Goal: Task Accomplishment & Management: Use online tool/utility

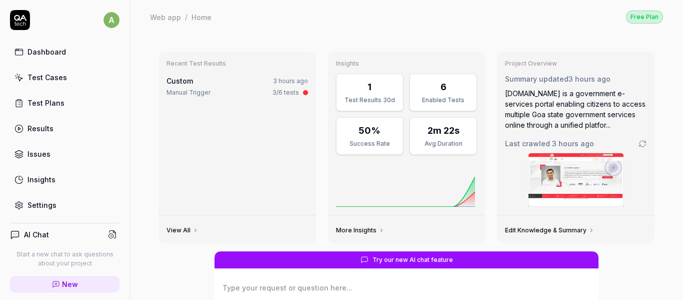
type textarea "*"
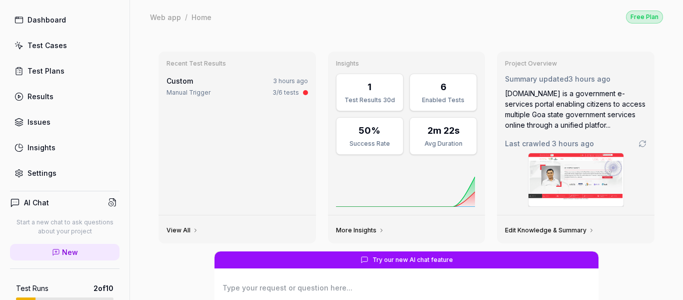
scroll to position [50, 0]
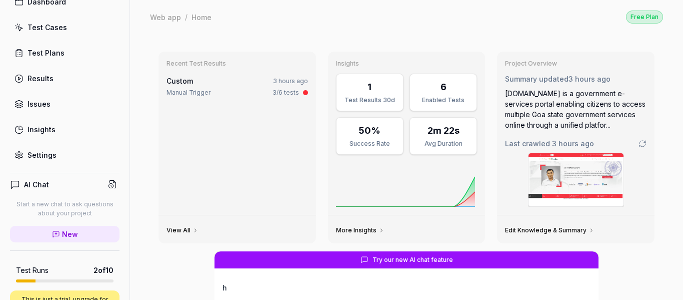
type textarea "h"
type textarea "*"
type textarea "hi"
type textarea "*"
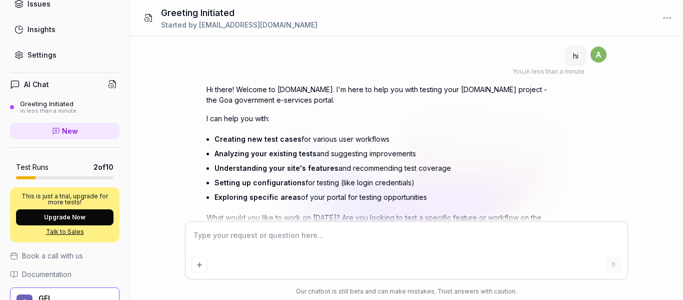
scroll to position [46, 0]
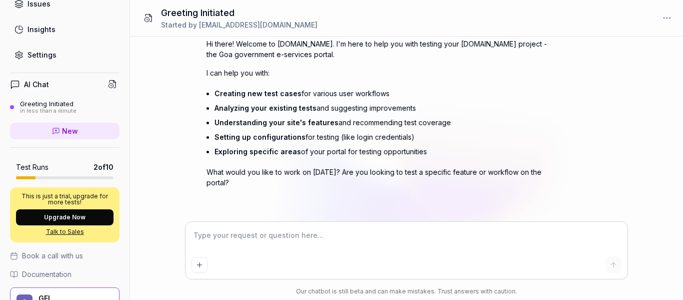
type textarea "*"
type textarea "H"
type textarea "*"
type textarea "Ho"
type textarea "*"
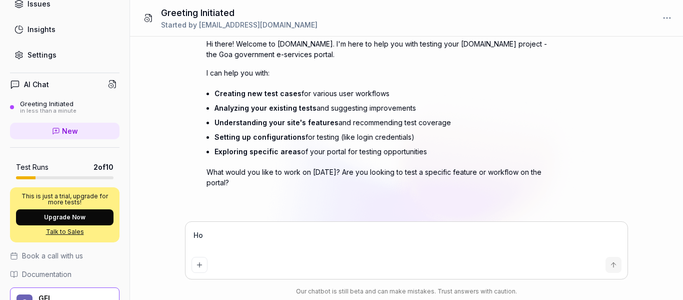
type textarea "How"
type textarea "*"
type textarea "How"
type textarea "*"
type textarea "How d"
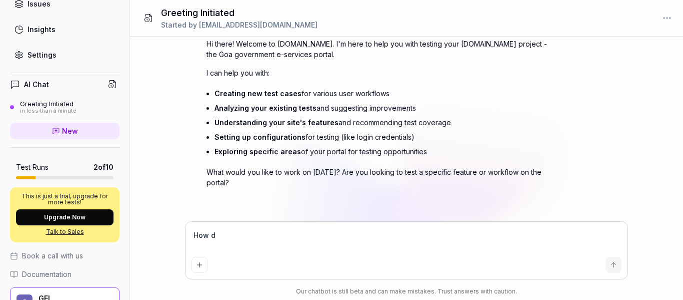
type textarea "*"
type textarea "How do"
type textarea "*"
type textarea "How do"
type textarea "*"
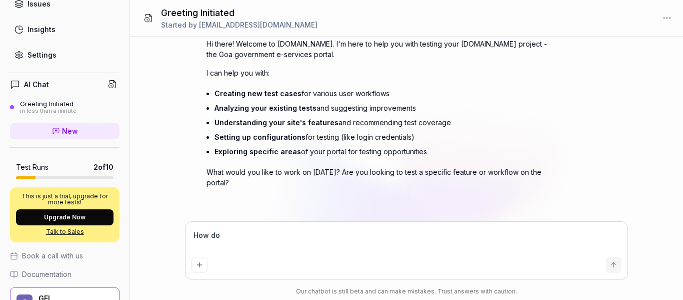
type textarea "How do i"
type textarea "*"
type textarea "How do i"
type textarea "*"
type textarea "How do i g"
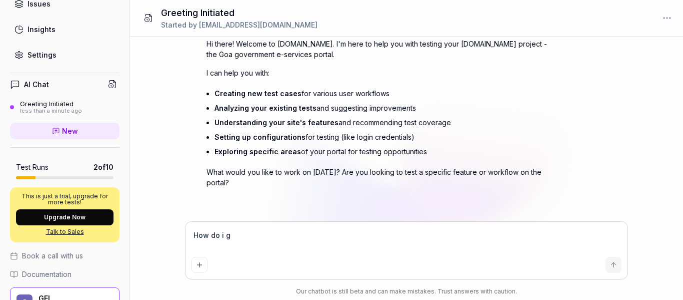
type textarea "*"
type textarea "How do i ge"
type textarea "*"
type textarea "How do i gen"
type textarea "*"
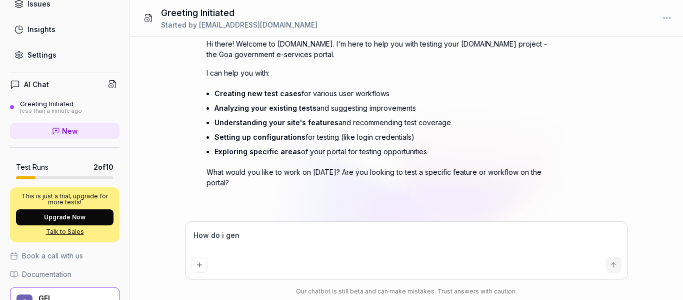
type textarea "How do i gene"
type textarea "*"
type textarea "How do i gener"
type textarea "*"
type textarea "How do i genera"
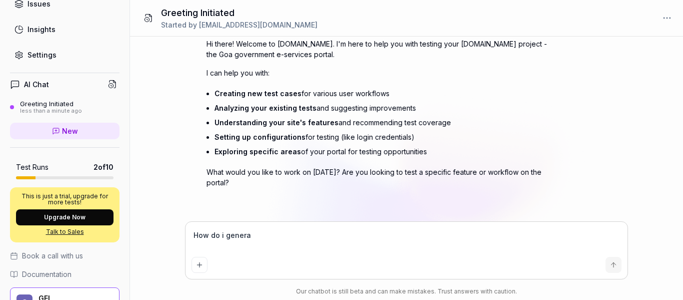
type textarea "*"
type textarea "How do i generat"
type textarea "*"
type textarea "How do i generate"
type textarea "*"
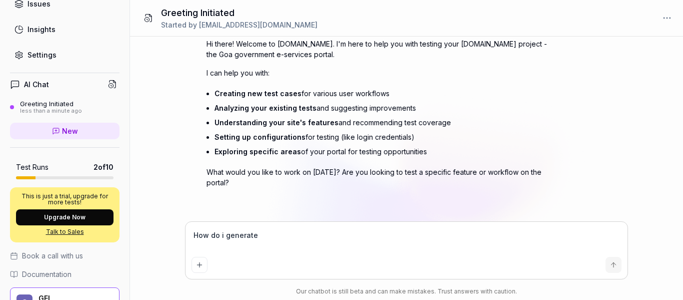
type textarea "How do i generate"
paste textarea "SSH Key"
type textarea "*"
type textarea "How do i generate SSH Key"
type textarea "*"
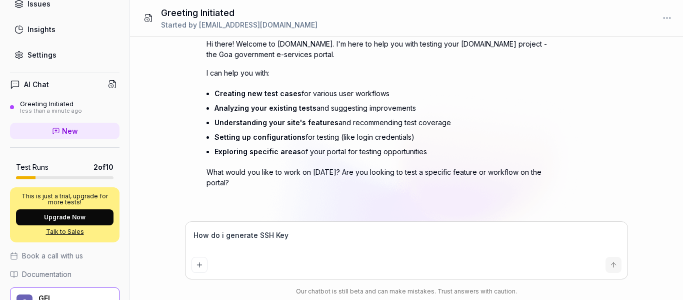
type textarea "How do i generate SSH Key"
type textarea "*"
type textarea "How do i generate SSH Key &"
type textarea "*"
type textarea "How do i generate SSH Key &"
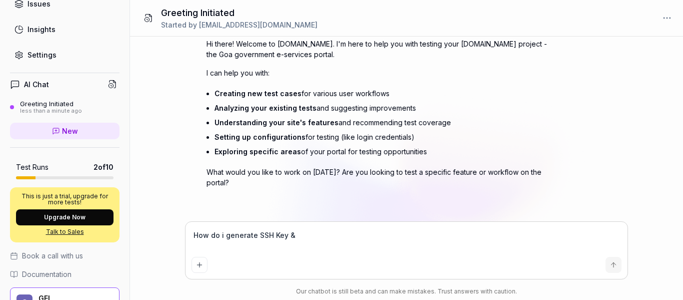
type textarea "*"
type textarea "How do i generate SSH Key & c"
type textarea "*"
type textarea "How do i generate SSH Key & co"
type textarea "*"
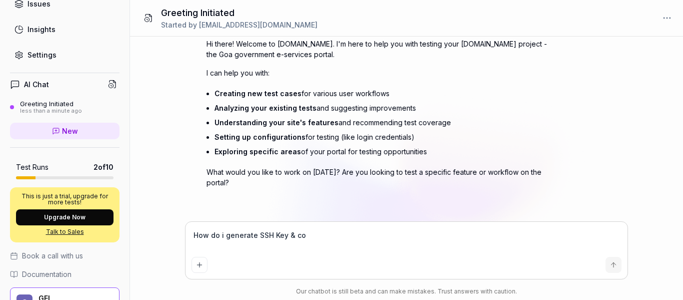
type textarea "How do i generate SSH Key & con"
type textarea "*"
type textarea "How do i generate SSH Key & conn"
type textarea "*"
type textarea "How do i generate SSH Key & conne"
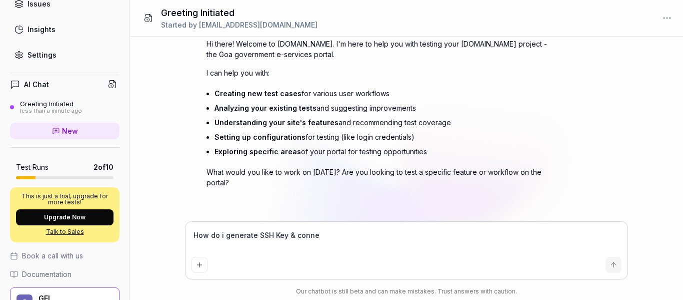
type textarea "*"
type textarea "How do i generate SSH Key & conn"
type textarea "*"
type textarea "How do i generate SSH Key & conne"
type textarea "*"
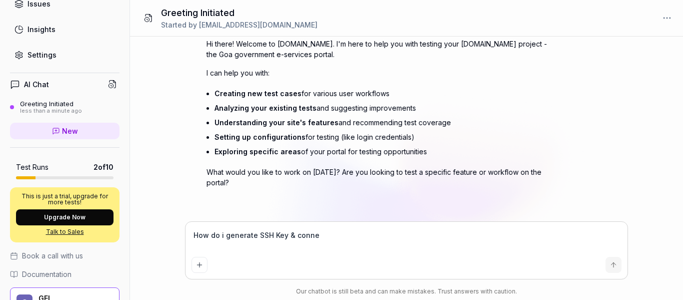
type textarea "How do i generate SSH Key & connec"
type textarea "*"
type textarea "How do i generate SSH Key & connect"
type textarea "*"
type textarea "How do i generate SSH Key & connect"
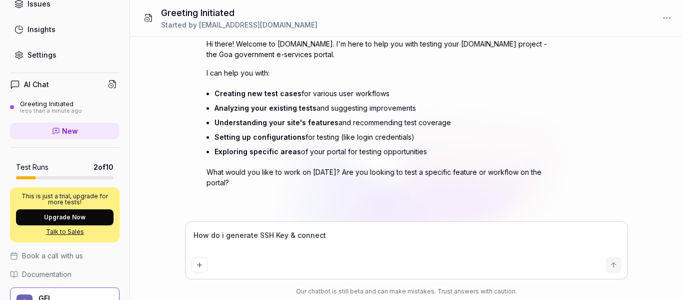
type textarea "*"
type textarea "How do i generate SSH Key & connect m"
type textarea "*"
type textarea "How do i generate SSH Key & connect my"
type textarea "*"
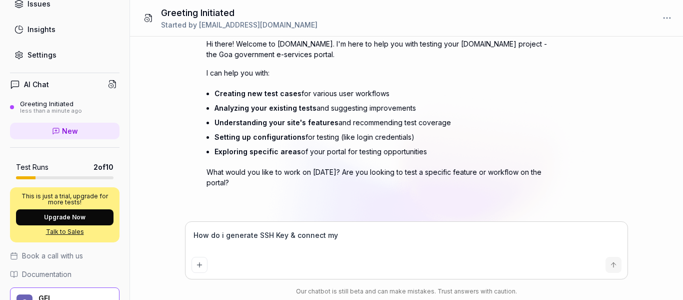
type textarea "How do i generate SSH Key & connect my"
type textarea "*"
type textarea "How do i generate SSH Key & connect my l"
type textarea "*"
type textarea "How do i generate SSH Key & connect my lo"
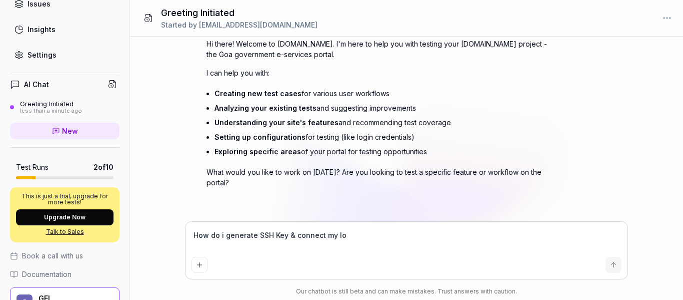
type textarea "*"
type textarea "How do i generate SSH Key & connect my loc"
type textarea "*"
type textarea "How do i generate SSH Key & connect my loca"
type textarea "*"
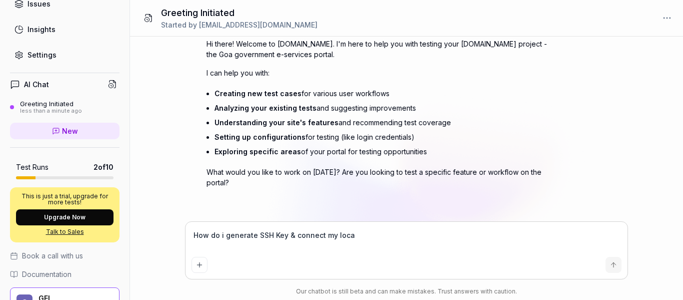
type textarea "How do i generate SSH Key & connect my local"
type textarea "*"
type textarea "How do i generate SSH Key & connect my local"
type textarea "*"
type textarea "How do i generate SSH Key & connect my local IP"
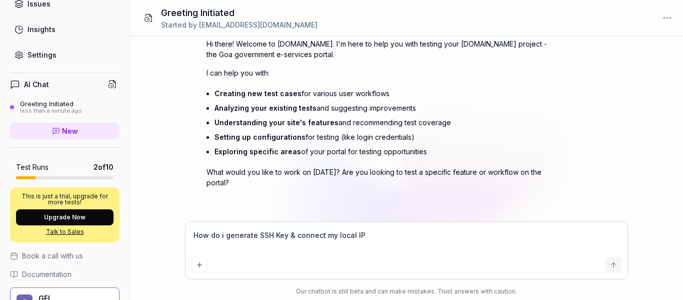
type textarea "*"
type textarea "How do i generate SSH Key & connect my local IP"
type textarea "*"
type textarea "How do i generate SSH Key & connect my local IP t"
type textarea "*"
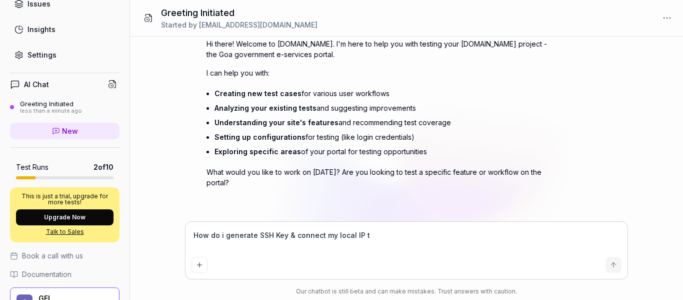
type textarea "How do i generate SSH Key & connect my local IP th"
type textarea "*"
type textarea "How do i generate SSH Key & connect my local IP thr"
type textarea "*"
type textarea "How do i generate SSH Key & connect my local IP thro"
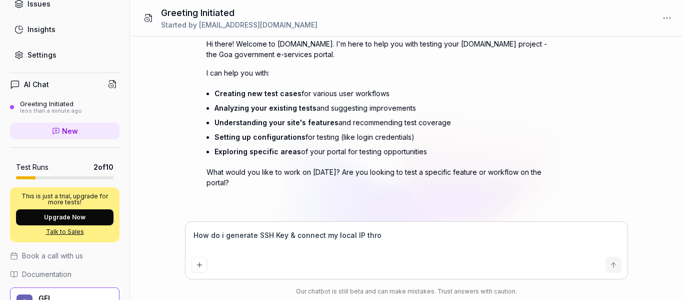
type textarea "*"
type textarea "How do i generate SSH Key & connect my local IP throu"
type textarea "*"
type textarea "How do i generate SSH Key & connect my local IP throug"
type textarea "*"
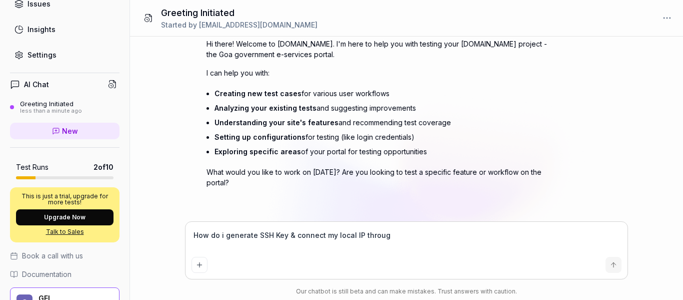
type textarea "How do i generate SSH Key & connect my local IP through"
type textarea "*"
type textarea "How do i generate SSH Key & connect my local IP through"
type textarea "*"
type textarea "How do i generate SSH Key & connect my local IP through t"
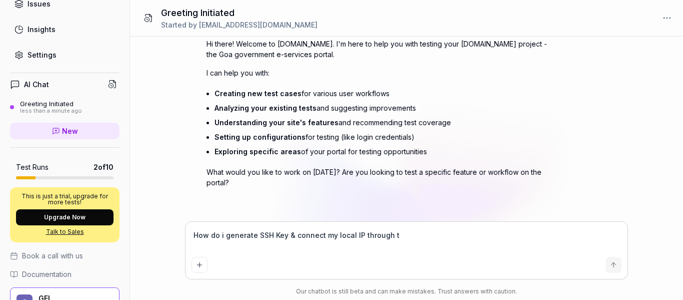
type textarea "*"
type textarea "How do i generate SSH Key & connect my local IP through tu"
type textarea "*"
type textarea "How do i generate SSH Key & connect my local IP through tun"
type textarea "*"
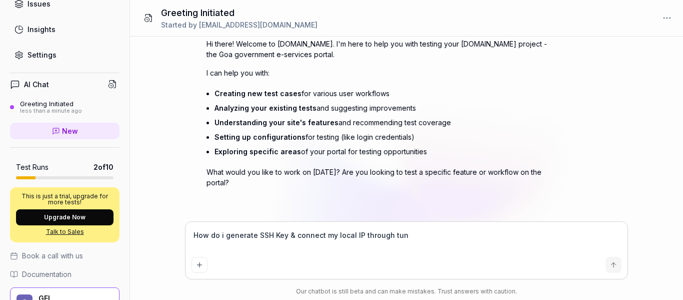
type textarea "How do i generate SSH Key & connect my local IP through tunn"
type textarea "*"
type textarea "How do i generate SSH Key & connect my local IP through tunne"
type textarea "*"
type textarea "How do i generate SSH Key & connect my local IP through tunnel"
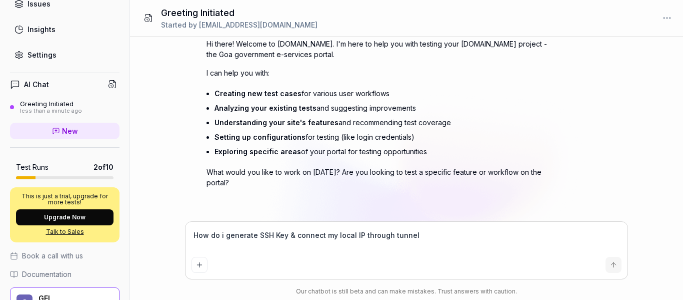
type textarea "*"
type textarea "How do i generate SSH Key & connect my local IP through tunnel?"
type textarea "*"
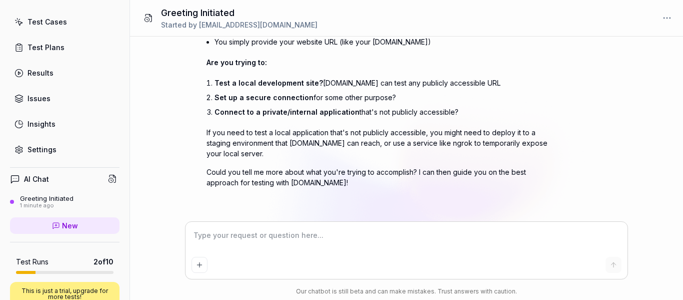
scroll to position [0, 0]
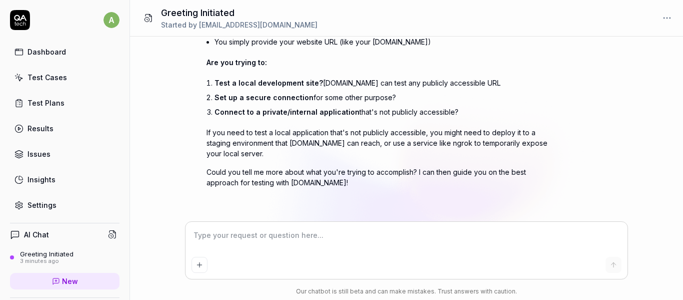
type textarea "*"
type textarea "M"
type textarea "*"
type textarea "My"
type textarea "*"
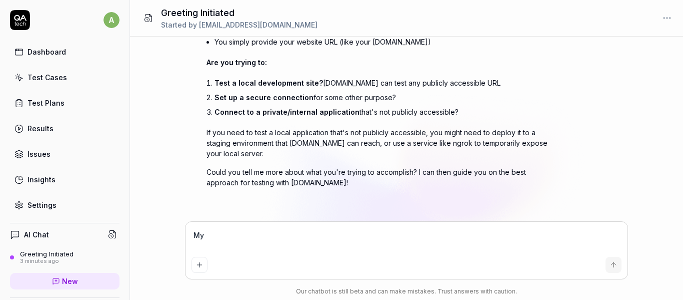
type textarea "My"
paste textarea "http://10.190.83.12/eDistrict/HomePage"
type textarea "*"
type textarea "My http://10.190.83.12/eDistrict/HomePage"
click at [206, 235] on textarea "My http://10.190.83.12/eDistrict/HomePage" at bounding box center [407, 240] width 431 height 25
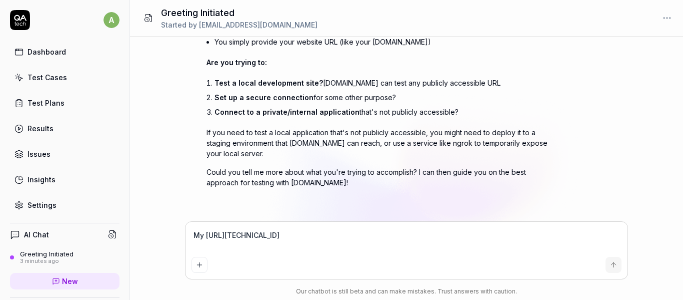
type textarea "*"
type textarea "My lhttp://10.190.83.12/eDistrict/HomePage"
type textarea "*"
type textarea "My lchttp://10.190.83.12/eDistrict/HomePage"
type textarea "*"
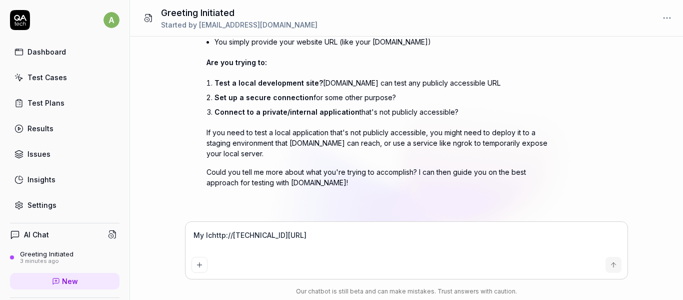
type textarea "My lcahttp://10.190.83.12/eDistrict/HomePage"
type textarea "*"
type textarea "My lcalhttp://10.190.83.12/eDistrict/HomePage"
type textarea "*"
type textarea "My lcahttp://10.190.83.12/eDistrict/HomePage"
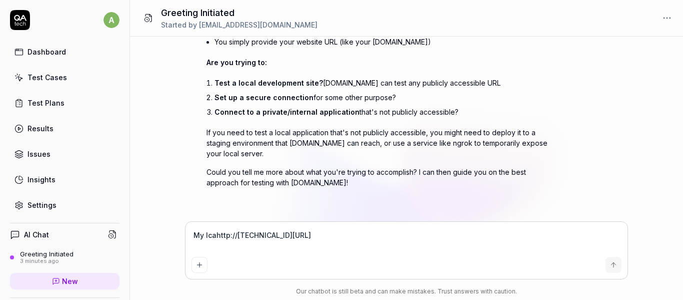
type textarea "*"
type textarea "My lchttp://10.190.83.12/eDistrict/HomePage"
type textarea "*"
type textarea "My lhttp://10.190.83.12/eDistrict/HomePage"
type textarea "*"
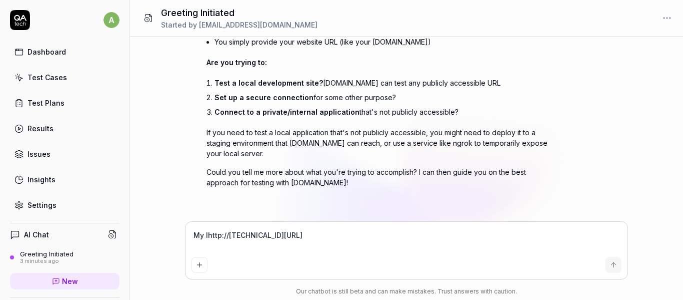
type textarea "My llhttp://10.190.83.12/eDistrict/HomePage"
type textarea "*"
type textarea "My llohttp://10.190.83.12/eDistrict/HomePage"
type textarea "*"
type textarea "My llochttp://10.190.83.12/eDistrict/HomePage"
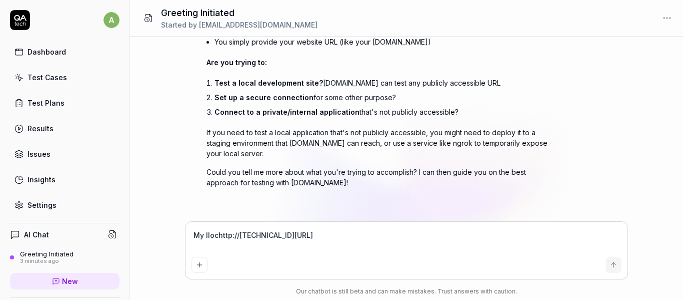
type textarea "*"
type textarea "My llocahttp://10.190.83.12/eDistrict/HomePage"
type textarea "*"
type textarea "My llochttp://10.190.83.12/eDistrict/HomePage"
type textarea "*"
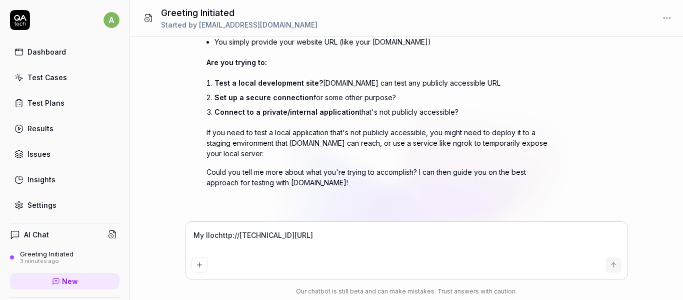
type textarea "My llohttp://10.190.83.12/eDistrict/HomePage"
type textarea "*"
type textarea "My llhttp://10.190.83.12/eDistrict/HomePage"
type textarea "*"
type textarea "My lhttp://10.190.83.12/eDistrict/HomePage"
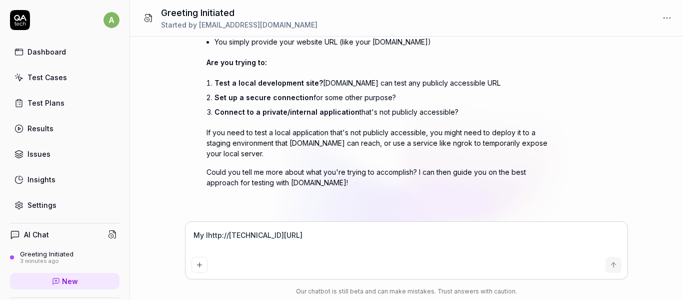
type textarea "*"
type textarea "My lohttp://10.190.83.12/eDistrict/HomePage"
type textarea "*"
type textarea "My lochttp://10.190.83.12/eDistrict/HomePage"
type textarea "*"
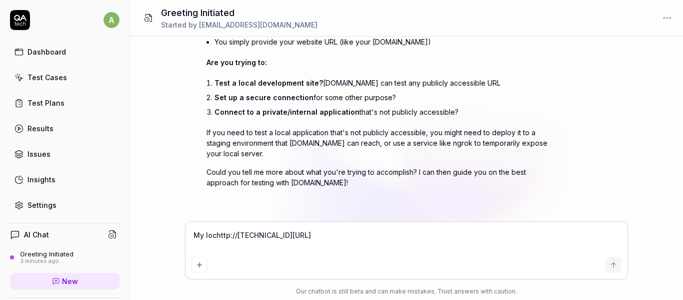
type textarea "My locahttp://10.190.83.12/eDistrict/HomePage"
type textarea "*"
type textarea "My localhttp://10.190.83.12/eDistrict/HomePage"
type textarea "*"
type textarea "My local http://10.190.83.12/eDistrict/HomePage"
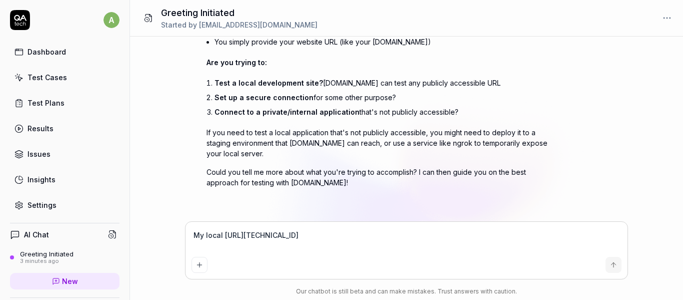
type textarea "*"
type textarea "My local ahttp://10.190.83.12/eDistrict/HomePage"
type textarea "*"
type textarea "My local adhttp://10.190.83.12/eDistrict/HomePage"
type textarea "*"
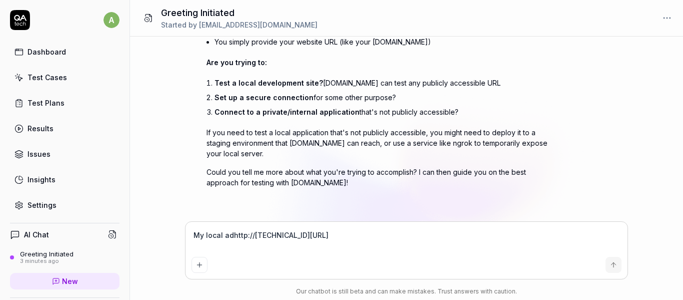
type textarea "My local addhttp://10.190.83.12/eDistrict/HomePage"
type textarea "*"
type textarea "My local addrhttp://10.190.83.12/eDistrict/HomePage"
type textarea "*"
type textarea "My local addrehttp://10.190.83.12/eDistrict/HomePage"
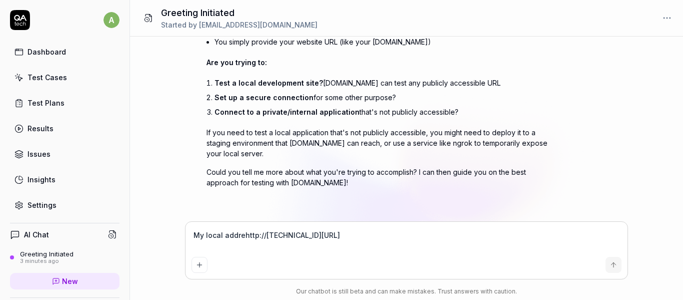
type textarea "*"
type textarea "My local addreehttp://10.190.83.12/eDistrict/HomePage"
type textarea "*"
type textarea "My local addreeshttp://10.190.83.12/eDistrict/HomePage"
type textarea "*"
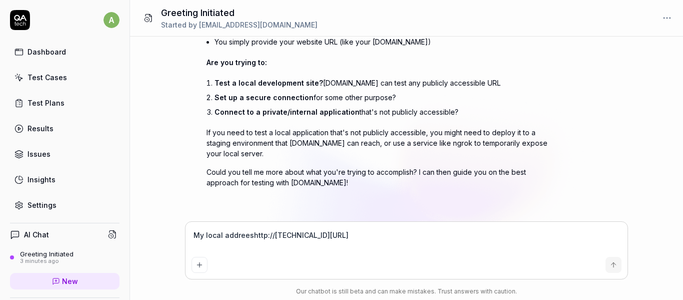
type textarea "My local addreesshttp://10.190.83.12/eDistrict/HomePage"
type textarea "*"
type textarea "My local addreess http://10.190.83.12/eDistrict/HomePage"
type textarea "*"
type textarea "My local addreess ihttp://10.190.83.12/eDistrict/HomePage"
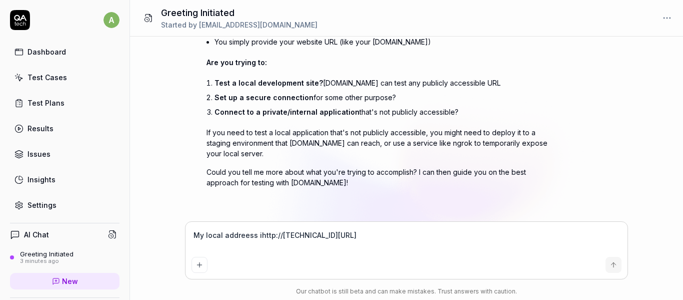
type textarea "*"
type textarea "My local addreess http://10.190.83.12/eDistrict/HomePage"
type textarea "*"
type textarea "My local addreesshttp://10.190.83.12/eDistrict/HomePage"
type textarea "*"
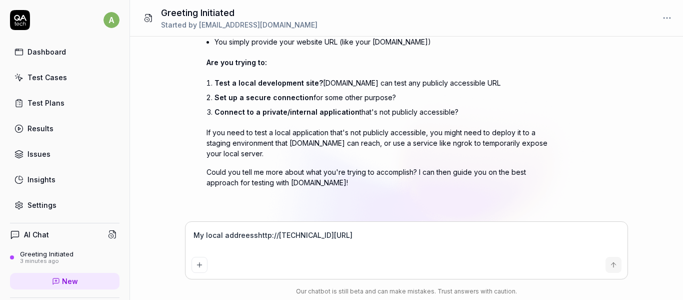
type textarea "My local addreeshttp://10.190.83.12/eDistrict/HomePage"
type textarea "*"
type textarea "My local addreehttp://10.190.83.12/eDistrict/HomePage"
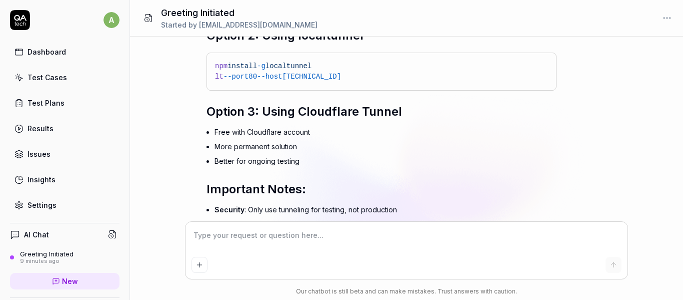
scroll to position [1351, 0]
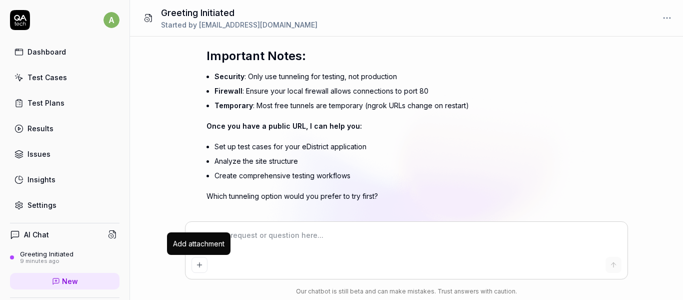
click at [196, 265] on icon "Add attachment" at bounding box center [200, 265] width 8 height 8
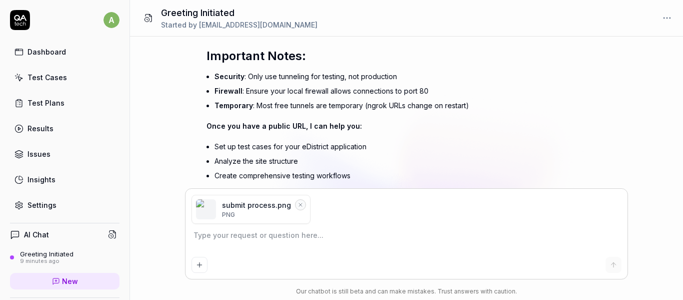
scroll to position [1384, 0]
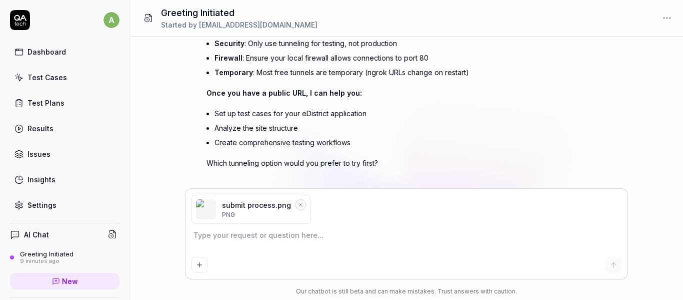
click at [298, 203] on icon "Remove file" at bounding box center [301, 205] width 6 height 6
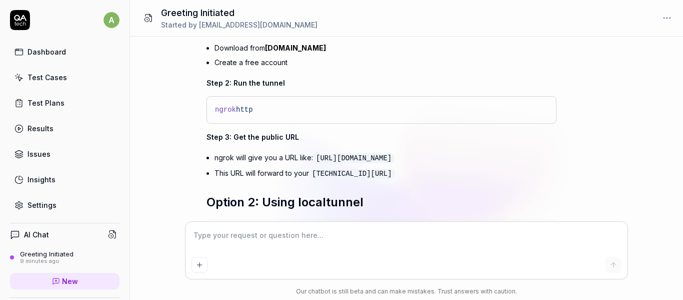
scroll to position [1051, 0]
drag, startPoint x: 316, startPoint y: 110, endPoint x: 247, endPoint y: 82, distance: 75.0
click at [247, 83] on div "Great! Let me walk you through the tunneling approach - this is the most practi…" at bounding box center [382, 233] width 350 height 535
click at [283, 78] on p "Step 2: Run the tunnel" at bounding box center [382, 83] width 350 height 11
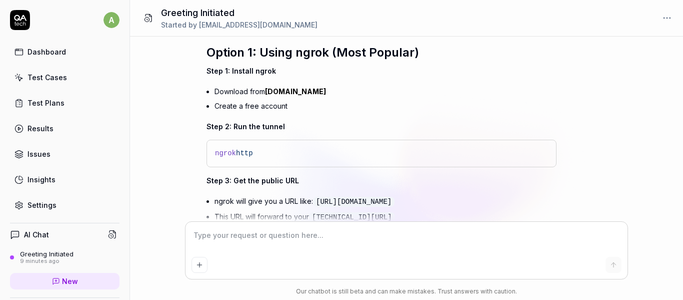
scroll to position [951, 0]
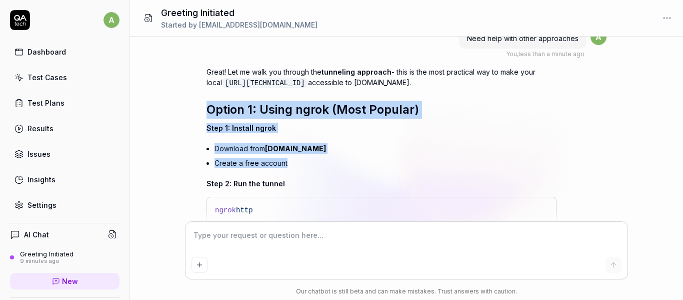
drag, startPoint x: 288, startPoint y: 154, endPoint x: 209, endPoint y: 101, distance: 95.2
drag, startPoint x: 213, startPoint y: 98, endPoint x: 543, endPoint y: 101, distance: 330.1
click at [543, 101] on h2 "Option 1: Using ngrok (Most Popular)" at bounding box center [382, 110] width 350 height 18
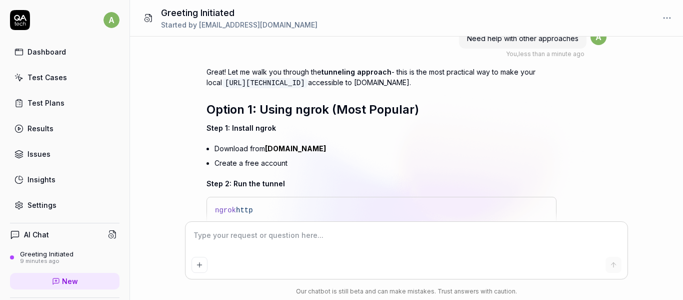
click at [315, 290] on div "Our chatbot is still beta and can make mistakes. Trust answers with caution." at bounding box center [407, 291] width 443 height 9
click at [412, 141] on li "Download from ngrok.com" at bounding box center [386, 148] width 342 height 15
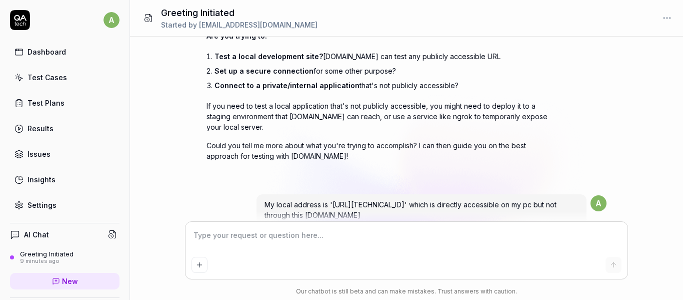
scroll to position [301, 0]
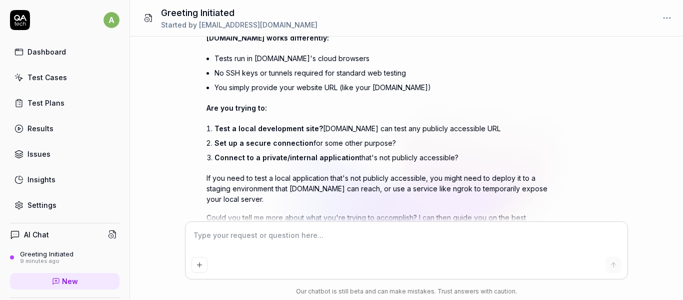
click at [40, 179] on div "Insights" at bounding box center [42, 179] width 28 height 11
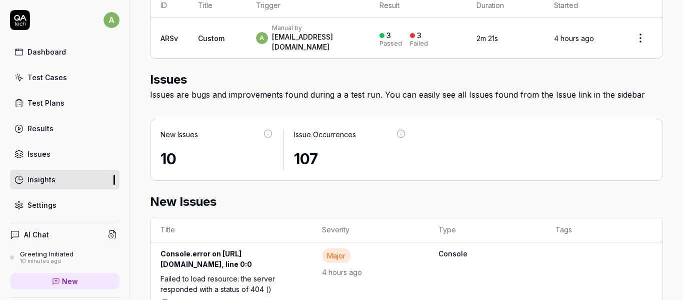
scroll to position [384, 0]
click at [69, 155] on link "Issues" at bounding box center [65, 154] width 110 height 20
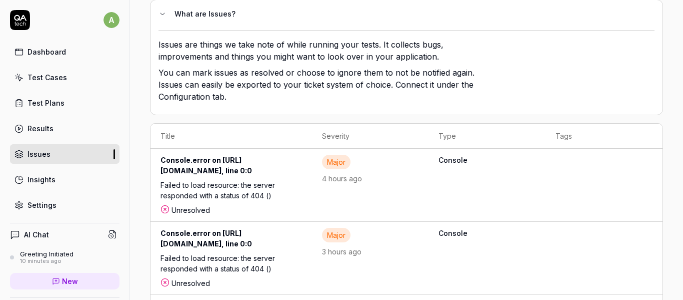
scroll to position [50, 0]
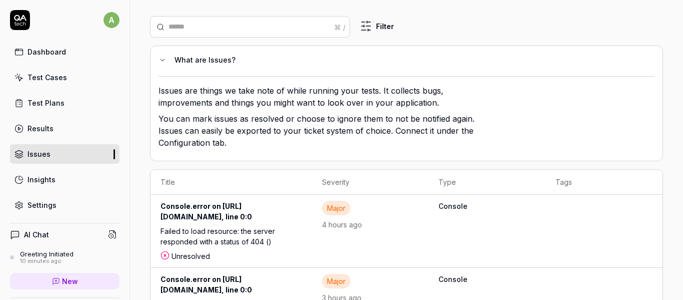
click at [159, 59] on icon at bounding box center [163, 60] width 8 height 8
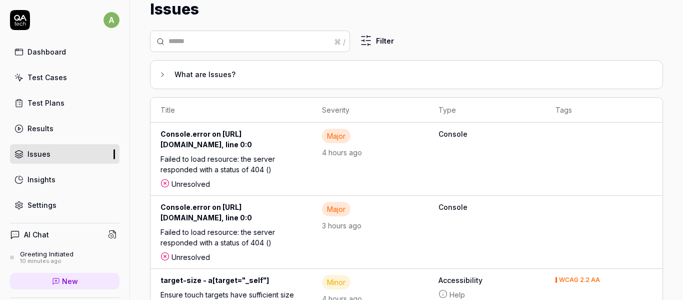
scroll to position [0, 0]
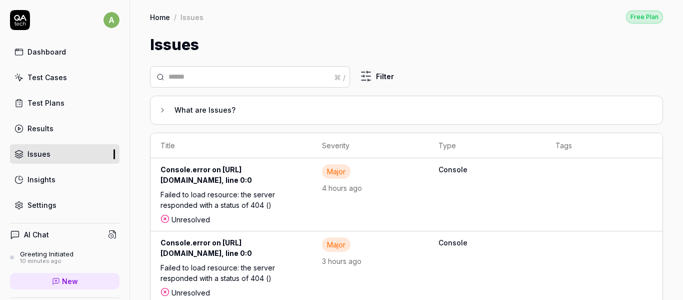
click at [302, 209] on div "Failed to load resource: the server responded with a status of 404 ()" at bounding box center [232, 201] width 142 height 25
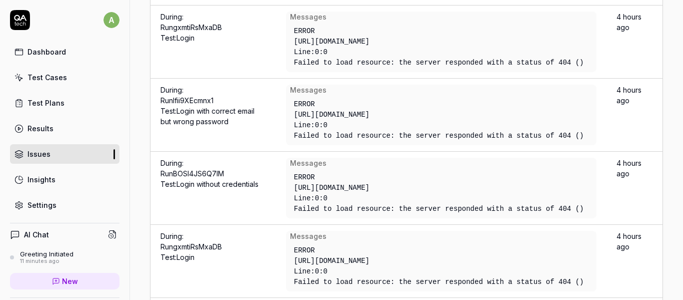
scroll to position [31, 0]
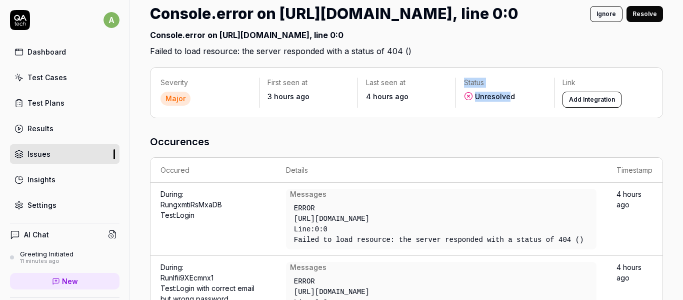
drag, startPoint x: 506, startPoint y: 108, endPoint x: 437, endPoint y: 105, distance: 69.6
click at [437, 105] on div "Severity Major First seen at 3 hours ago Last seen at 4 hours ago Status Unreso…" at bounding box center [407, 93] width 492 height 30
click at [55, 129] on link "Results" at bounding box center [65, 129] width 110 height 20
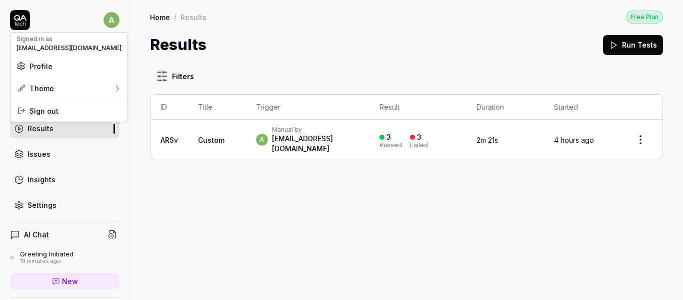
click at [103, 24] on html "a Dashboard Test Cases Test Plans Results Issues Insights Settings AI Chat Gree…" at bounding box center [341, 150] width 683 height 300
click at [48, 112] on span "Sign out" at bounding box center [44, 111] width 29 height 11
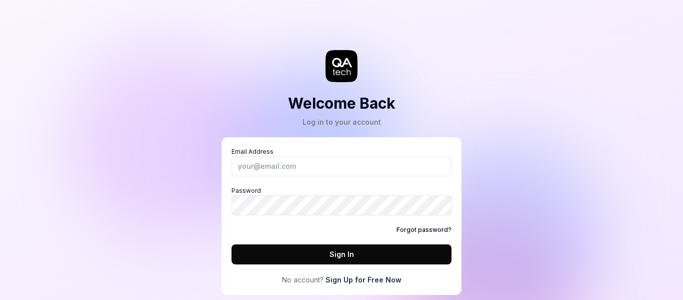
click at [332, 59] on icon at bounding box center [342, 66] width 32 height 32
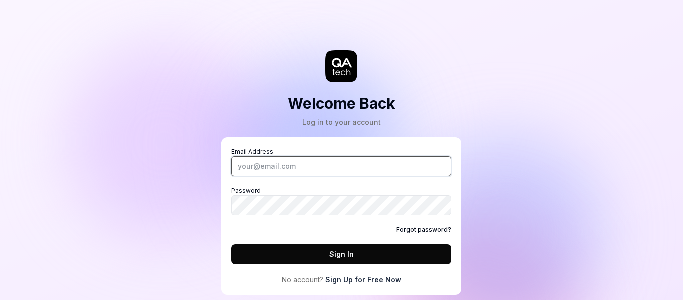
click at [308, 166] on input "Email Address" at bounding box center [342, 166] width 220 height 20
type input "[EMAIL_ADDRESS][DOMAIN_NAME]"
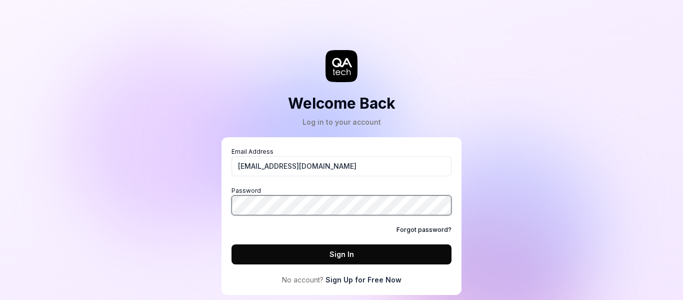
click at [232, 244] on button "Sign In" at bounding box center [342, 254] width 220 height 20
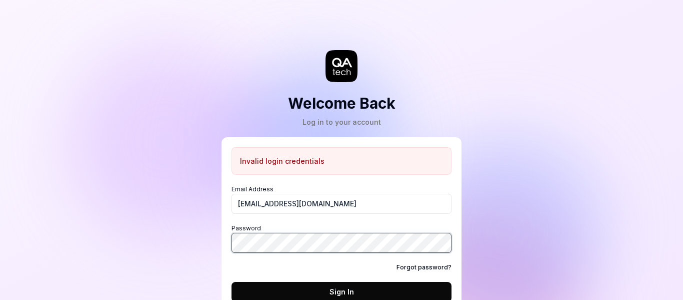
click at [232, 282] on button "Sign In" at bounding box center [342, 292] width 220 height 20
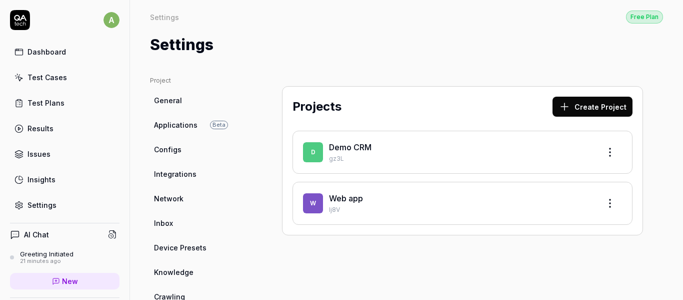
click at [52, 75] on div "Test Cases" at bounding box center [48, 77] width 40 height 11
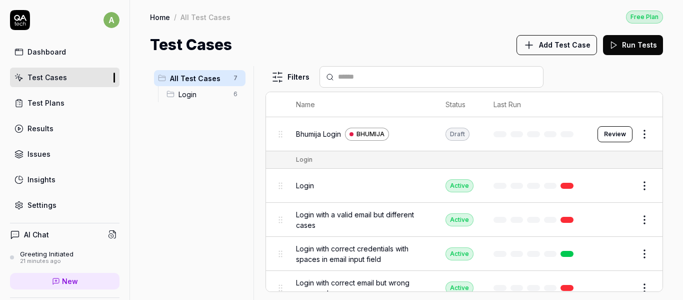
click at [566, 44] on span "Add Test Case" at bounding box center [565, 45] width 52 height 11
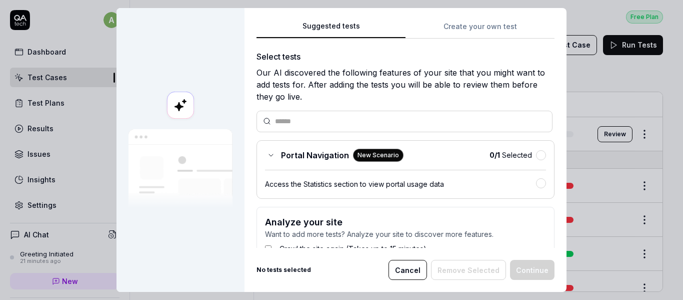
click at [482, 21] on button "Create your own test" at bounding box center [480, 30] width 149 height 18
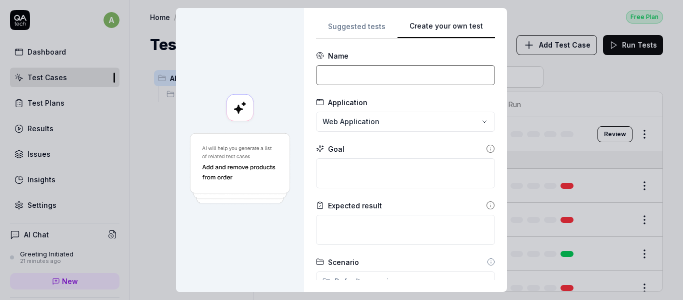
click at [376, 78] on input at bounding box center [405, 75] width 179 height 20
click at [331, 124] on div "**********" at bounding box center [341, 150] width 683 height 300
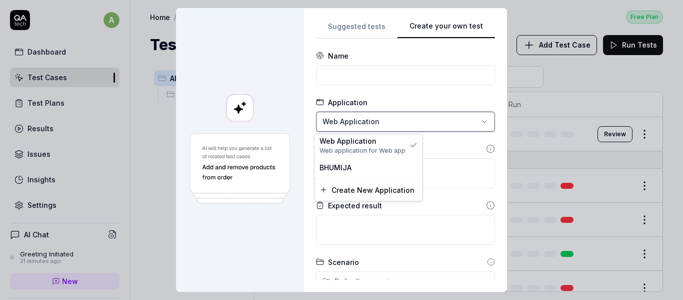
click at [331, 124] on div "**********" at bounding box center [341, 150] width 683 height 300
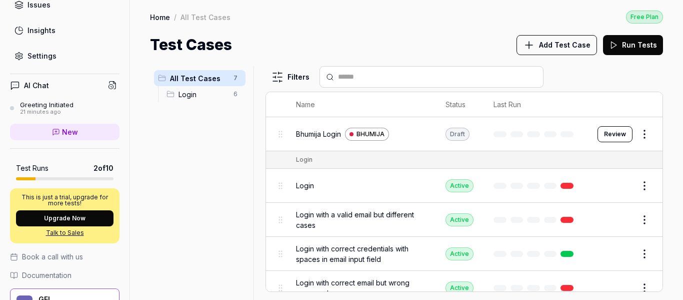
scroll to position [150, 0]
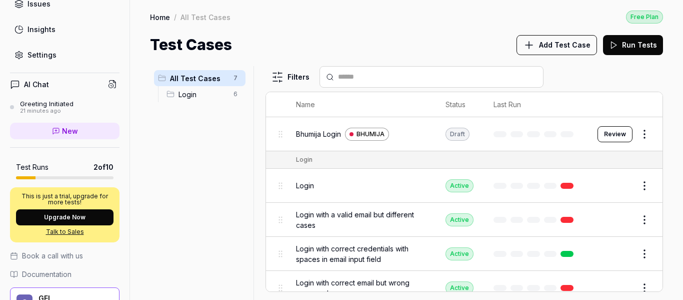
click at [50, 54] on div "Settings" at bounding box center [42, 55] width 29 height 11
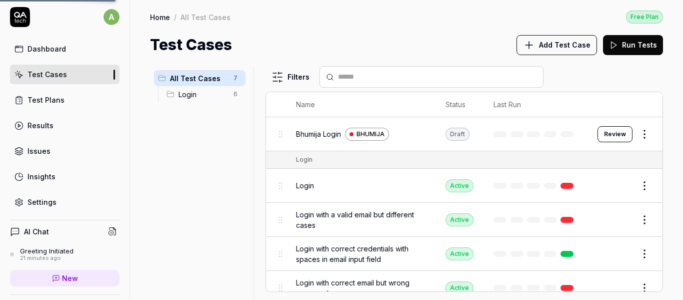
scroll to position [0, 0]
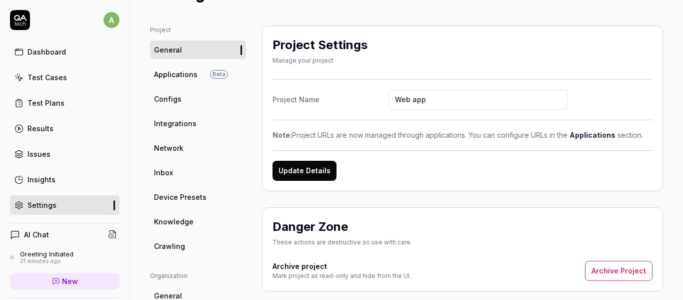
scroll to position [50, 0]
click at [172, 81] on link "Applications Beta" at bounding box center [198, 75] width 96 height 19
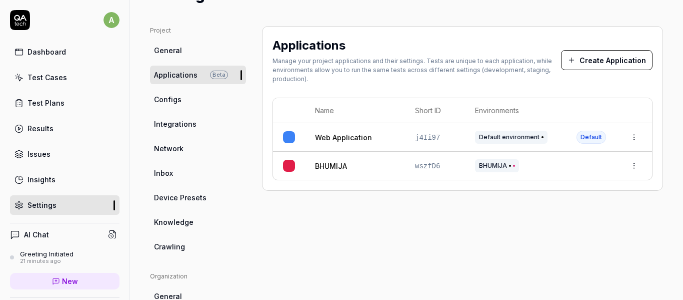
click at [628, 137] on html "a Dashboard Test Cases Test Plans Results Issues Insights Settings AI Chat Gree…" at bounding box center [341, 150] width 683 height 300
click at [484, 88] on html "a Dashboard Test Cases Test Plans Results Issues Insights Settings AI Chat Gree…" at bounding box center [341, 150] width 683 height 300
click at [594, 142] on span "Default" at bounding box center [592, 137] width 30 height 13
click at [627, 137] on html "a Dashboard Test Cases Test Plans Results Issues Insights Settings AI Chat Gree…" at bounding box center [341, 150] width 683 height 300
click at [563, 202] on div "Edit" at bounding box center [580, 203] width 117 height 22
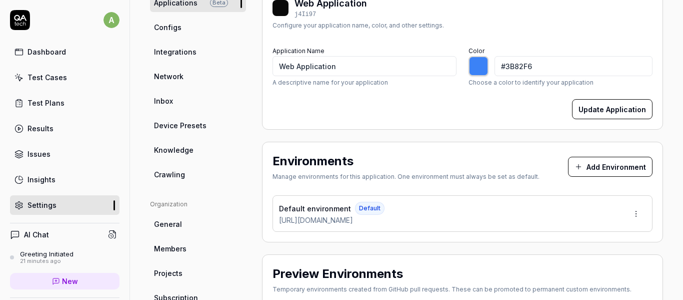
type input "*******"
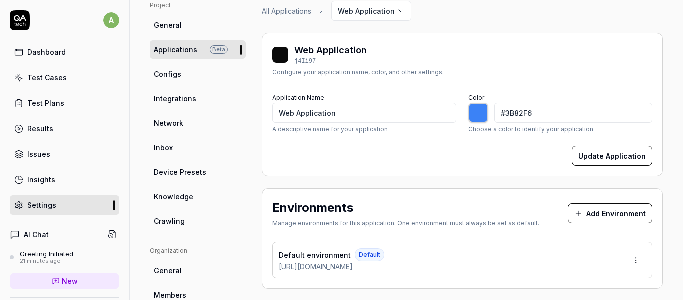
scroll to position [50, 0]
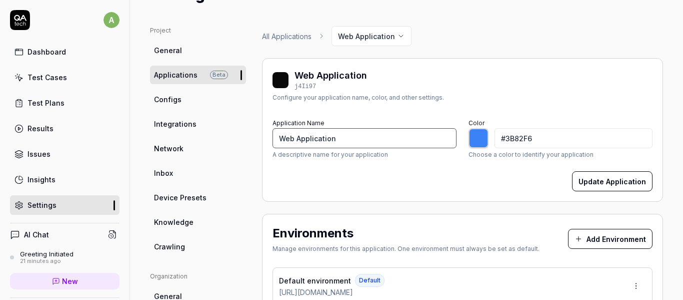
drag, startPoint x: 347, startPoint y: 130, endPoint x: 217, endPoint y: 124, distance: 130.2
click at [217, 124] on div "Project General Applications Beta Configs Integrations Network Inbox Device Pre…" at bounding box center [406, 276] width 513 height 500
type input "S"
type input "*******"
type input "staging-goaonline"
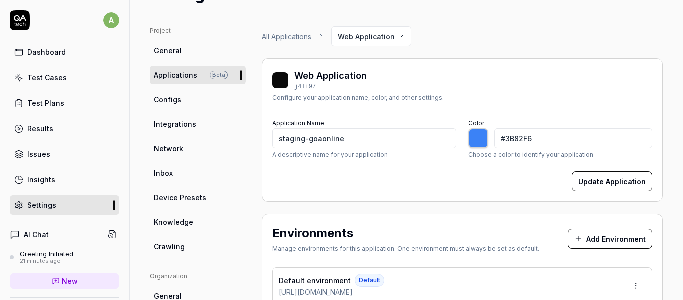
click at [420, 162] on form "Application Name staging-goaonline A descriptive name for your application Colo…" at bounding box center [463, 153] width 380 height 75
click at [606, 181] on button "Update Application" at bounding box center [612, 181] width 81 height 20
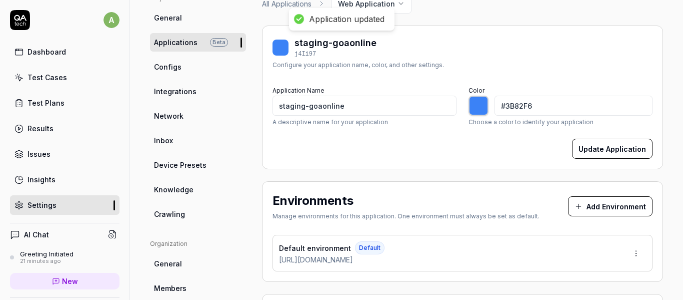
type input "*******"
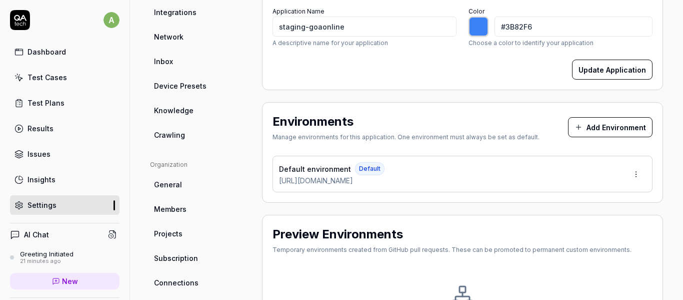
scroll to position [0, 0]
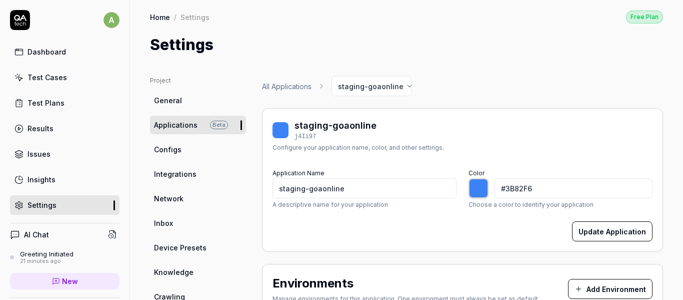
click at [43, 55] on div "Dashboard" at bounding box center [47, 52] width 39 height 11
click at [49, 79] on div "Test Cases" at bounding box center [48, 77] width 40 height 11
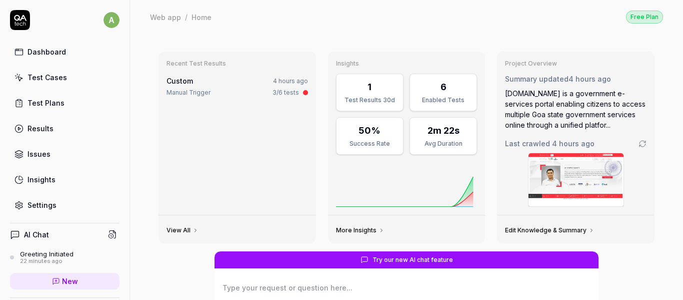
click at [59, 78] on div "Test Cases" at bounding box center [48, 77] width 40 height 11
type textarea "*"
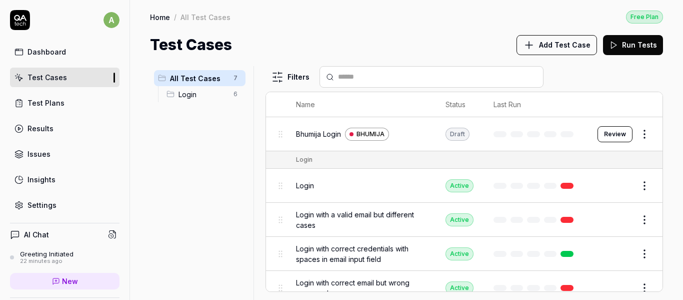
click at [559, 42] on span "Add Test Case" at bounding box center [565, 45] width 52 height 11
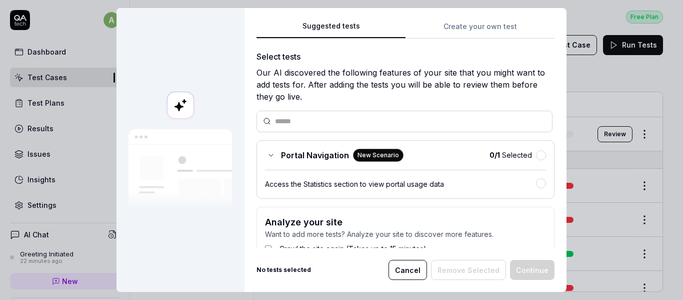
click at [496, 32] on div "Suggested tests Create your own test Select tests Our AI discovered the followi…" at bounding box center [406, 150] width 322 height 284
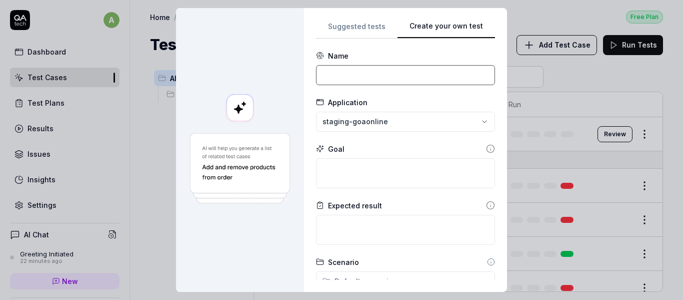
click at [352, 77] on input at bounding box center [405, 75] width 179 height 20
paste input "[URL][DOMAIN_NAME]"
drag, startPoint x: 405, startPoint y: 79, endPoint x: 244, endPoint y: 78, distance: 161.1
click at [244, 78] on div "**********" at bounding box center [341, 150] width 331 height 284
click at [370, 72] on input "character certifcate" at bounding box center [405, 75] width 179 height 20
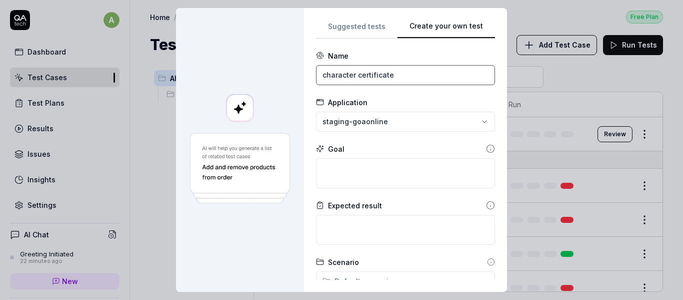
type input "character certificate"
click at [365, 116] on div "**********" at bounding box center [341, 150] width 683 height 300
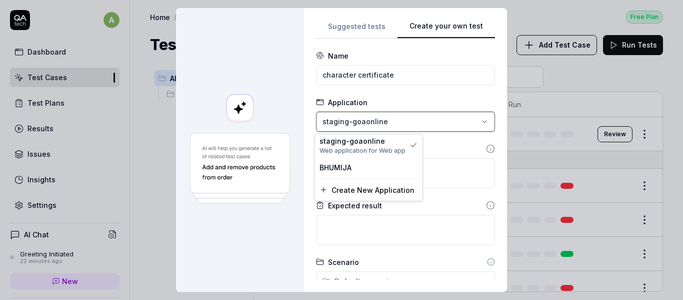
click at [411, 98] on div "**********" at bounding box center [341, 150] width 683 height 300
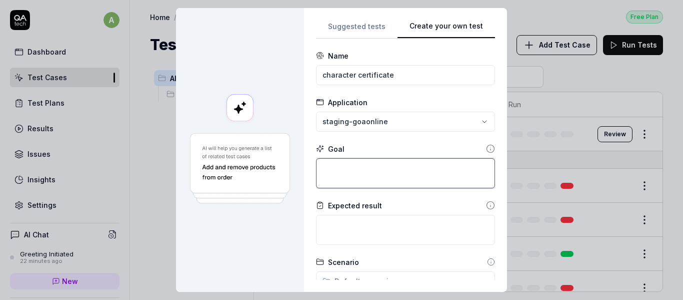
click at [381, 172] on textarea at bounding box center [405, 173] width 179 height 30
type textarea "*"
type textarea "L"
type textarea "*"
type textarea "Lo"
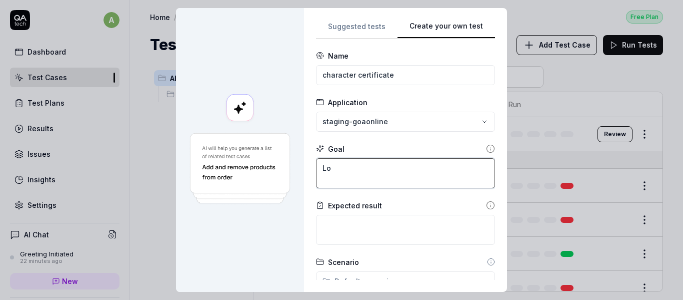
type textarea "*"
type textarea "Log"
type textarea "*"
type textarea "Logi"
type textarea "*"
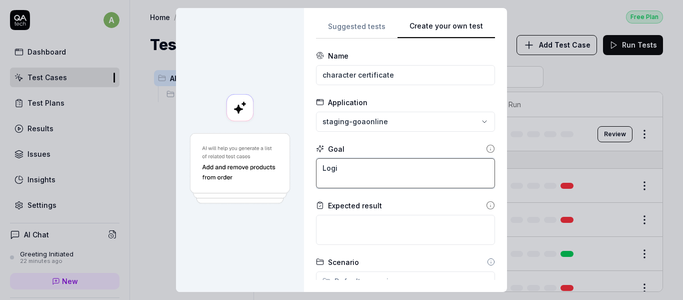
type textarea "Login"
type textarea "*"
type textarea "Login"
type textarea "*"
type textarea "Login w"
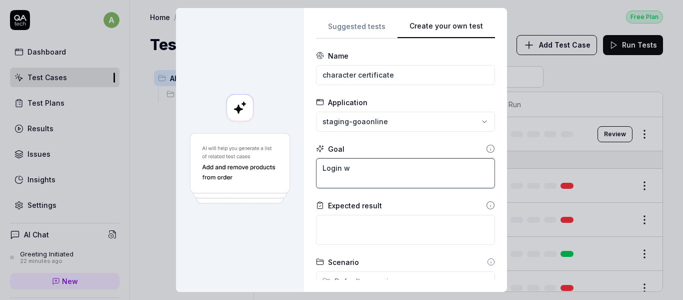
type textarea "*"
type textarea "Login wi"
type textarea "*"
type textarea "Login wit"
type textarea "*"
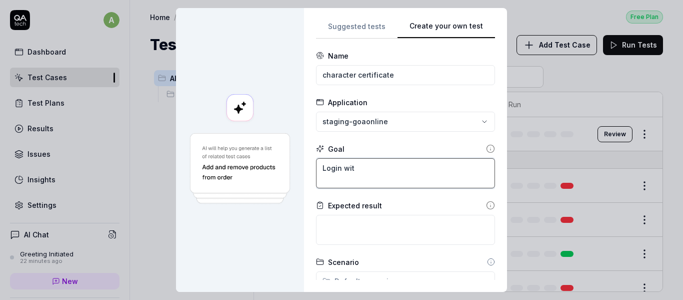
type textarea "Login with"
type textarea "*"
type textarea "Login with"
type textarea "*"
type textarea "Login with 8"
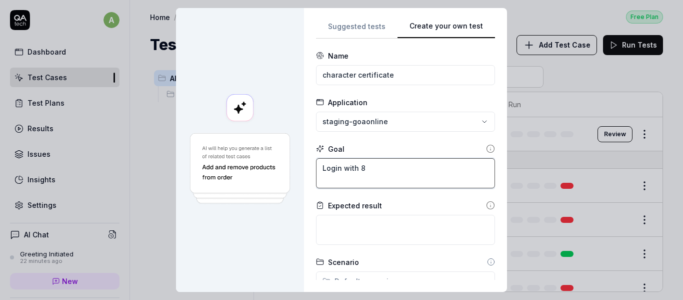
type textarea "*"
type textarea "Login with 87"
type textarea "*"
type textarea "Login with 877"
type textarea "*"
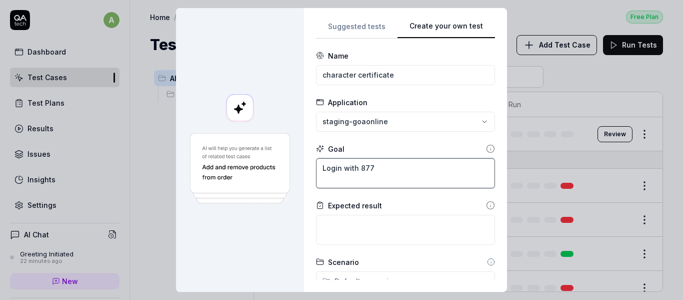
type textarea "Login with 8778"
type textarea "*"
type textarea "Login with 87787"
type textarea "*"
type textarea "Login with 877877"
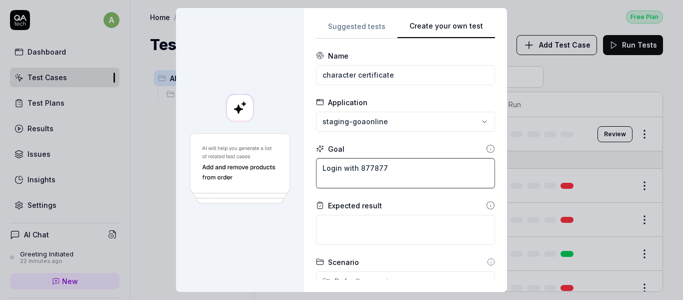
type textarea "*"
type textarea "Login with 8778778"
type textarea "*"
type textarea "Login with 87787787"
type textarea "*"
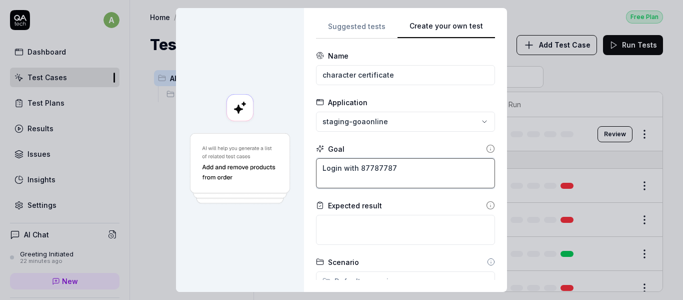
type textarea "Login with 877877877"
type textarea "*"
type textarea "Login with 8778778777"
type textarea "*"
type textarea "Login with 8778778777"
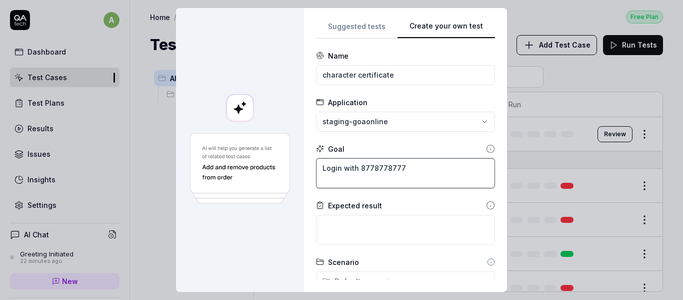
type textarea "*"
type textarea "Login with 8778778777 a"
type textarea "*"
type textarea "Login with 8778778777 as"
type textarea "*"
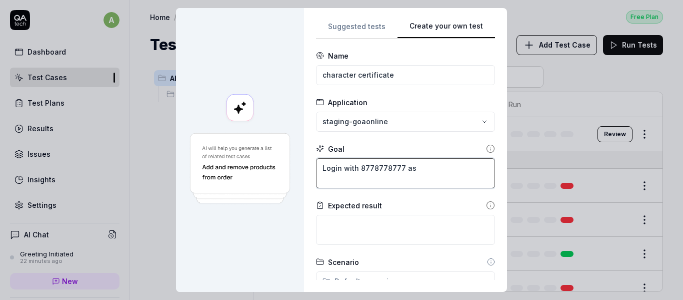
type textarea "Login with 8778778777 as"
type textarea "*"
type textarea "Login with 8778778777 as u"
type textarea "*"
type textarea "Login with 8778778777 as us"
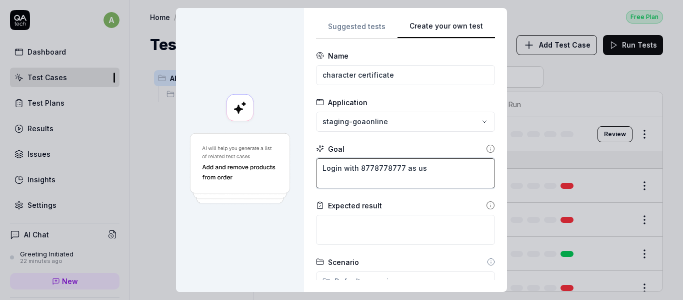
type textarea "*"
type textarea "Login with 8778778777 as use"
type textarea "*"
type textarea "Login with 8778778777 as user"
type textarea "*"
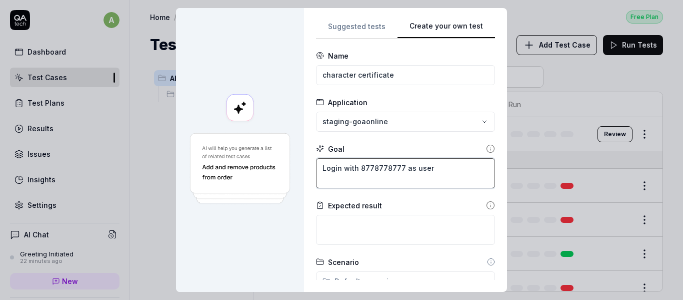
type textarea "Login with 8778778777 as user"
type textarea "*"
type textarea "Login with 8778778777 as user"
type textarea "*"
type textarea "Login with 8778778777 as usern"
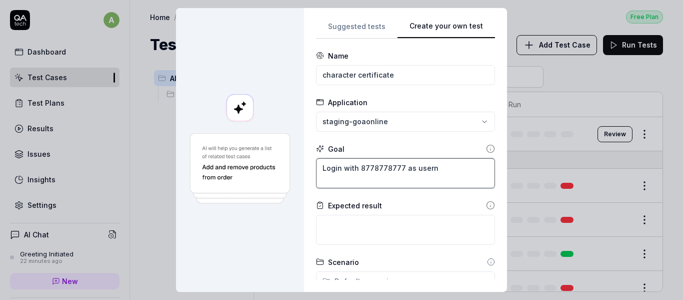
type textarea "*"
type textarea "Login with 8778778777 as userna"
type textarea "*"
type textarea "Login with 8778778777 as usernam"
type textarea "*"
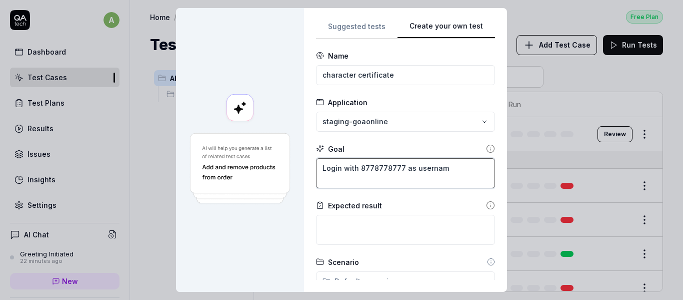
type textarea "Login with 8778778777 as username"
type textarea "*"
type textarea "Login with 8778778777 as username"
type textarea "*"
type textarea "Login with 8778778777 as username a"
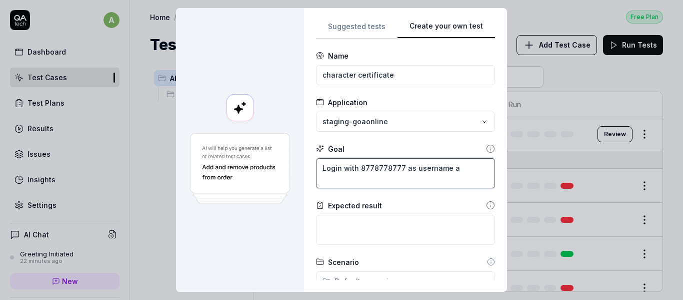
type textarea "*"
type textarea "Login with 8778778777 as username an"
type textarea "*"
type textarea "Login with 8778778777 as username and"
type textarea "*"
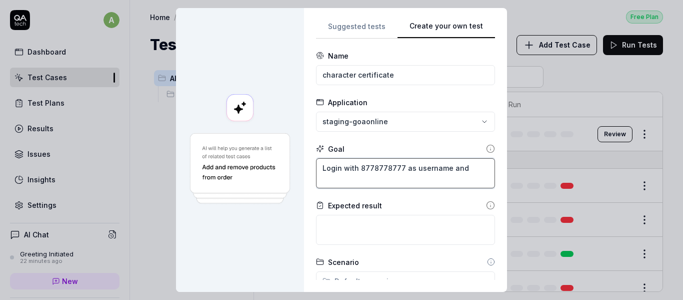
type textarea "Login with 8778778777 as username and"
type textarea "*"
type textarea "Login with 8778778777 as username and P"
type textarea "*"
type textarea "Login with 8778778777 as username and Pa"
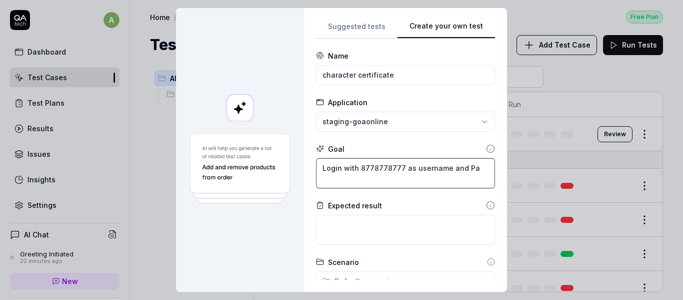
type textarea "*"
type textarea "Login with 8778778777 as username and Pas"
type textarea "*"
type textarea "Login with 8778778777 as username and Pass"
type textarea "*"
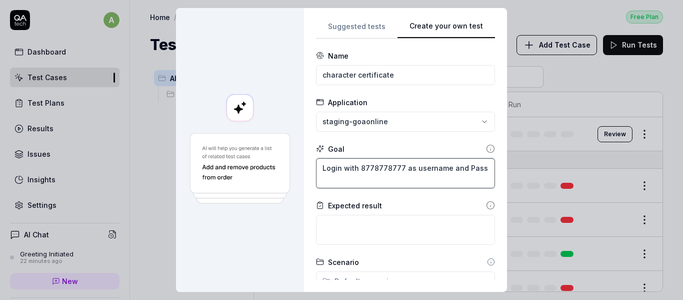
type textarea "Login with 8778778777 as username and Pass@"
type textarea "*"
type textarea "Login with 8778778777 as username and Pass@1"
type textarea "*"
type textarea "Login with 8778778777 as username and Pass@12"
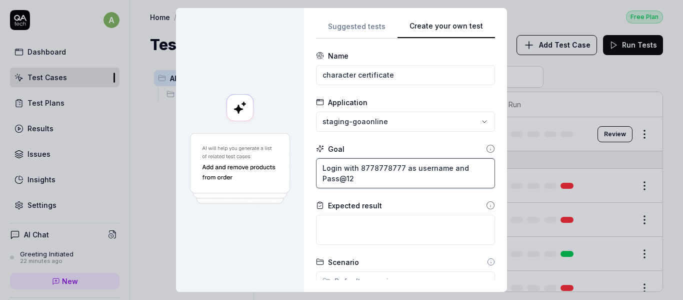
type textarea "*"
type textarea "Login with 8778778777 as username and Pass@123"
type textarea "*"
type textarea "Login with 8778778777 as username and Pass@123"
type textarea "*"
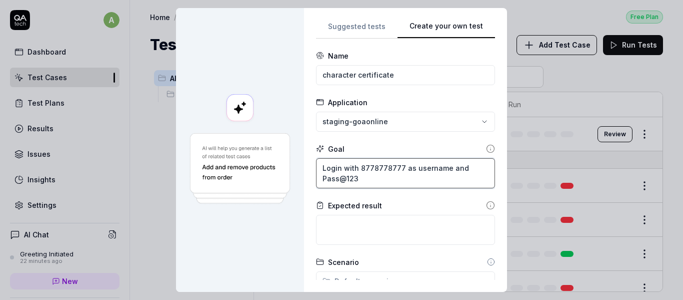
type textarea "Login with 8778778777 as username and Pass@123 a"
type textarea "*"
type textarea "Login with 8778778777 as username and Pass@123 as"
type textarea "*"
type textarea "Login with 8778778777 as username and Pass@123 as"
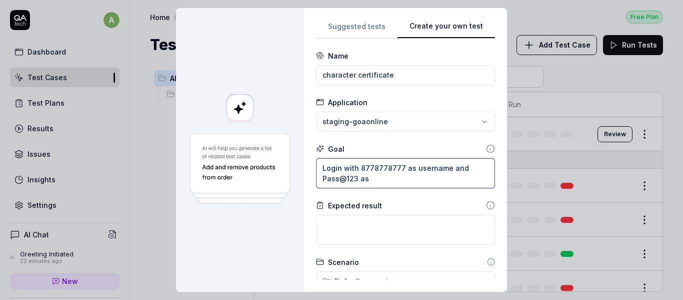
type textarea "*"
type textarea "Login with 8778778777 as username and Pass@123 as p"
type textarea "*"
type textarea "Login with 8778778777 as username and Pass@123 as pa"
type textarea "*"
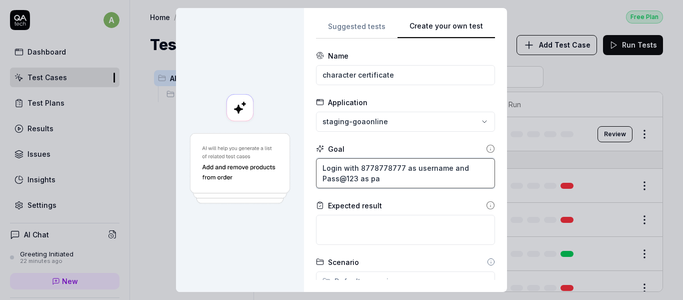
type textarea "Login with 8778778777 as username and Pass@123 as pas"
type textarea "*"
type textarea "Login with 8778778777 as username and Pass@123 as pass"
type textarea "*"
type textarea "Login with 8778778777 as username and Pass@123 as passw"
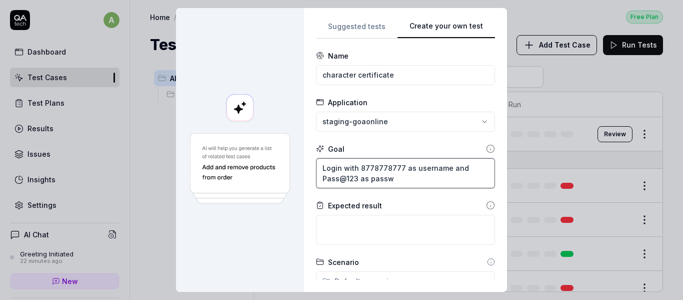
type textarea "*"
type textarea "Login with 8778778777 as username and Pass@123 as passwo"
type textarea "*"
type textarea "Login with 8778778777 as username and Pass@123 as passwor"
type textarea "*"
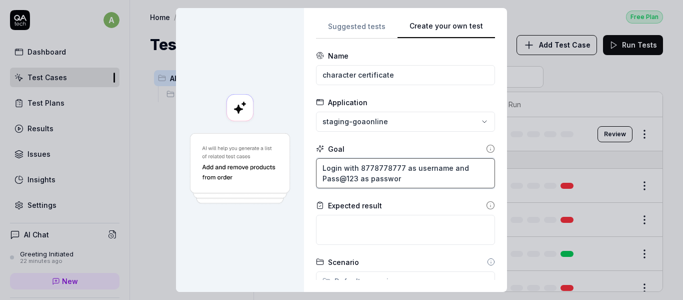
type textarea "Login with 8778778777 as username and Pass@123 as password"
type textarea "*"
type textarea "Login with 8778778777 as username and Pass@123 as password"
type textarea "*"
type textarea "Login with 8778778777 as username and Pass@123 as password w"
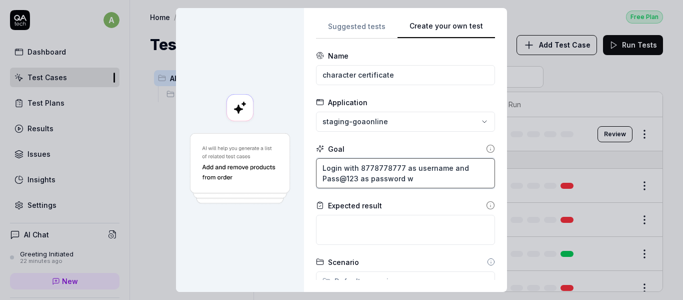
type textarea "*"
type textarea "Login with 8778778777 as username and Pass@123 as password wi"
type textarea "*"
type textarea "Login with 8778778777 as username and Pass@123 as password wit"
type textarea "*"
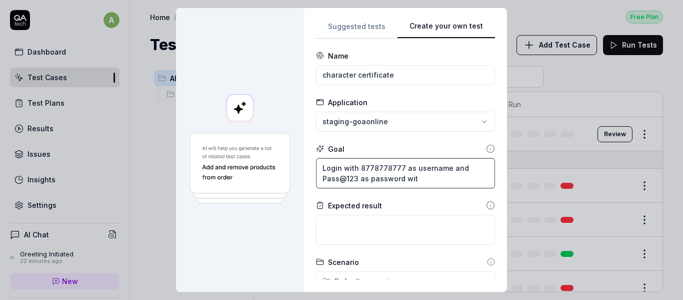
type textarea "Login with 8778778777 as username and Pass@123 as password with"
type textarea "*"
type textarea "Login with 8778778777 as username and Pass@123 as password with"
type textarea "*"
type textarea "Login with 8778778777 as username and Pass@123 as password with a"
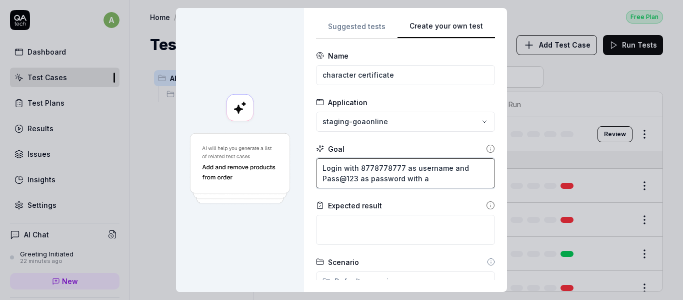
type textarea "*"
type textarea "Login with 8778778777 as username and Pass@123 as password with an"
type textarea "*"
type textarea "Login with 8778778777 as username and Pass@123 as password with [PERSON_NAME]"
type textarea "*"
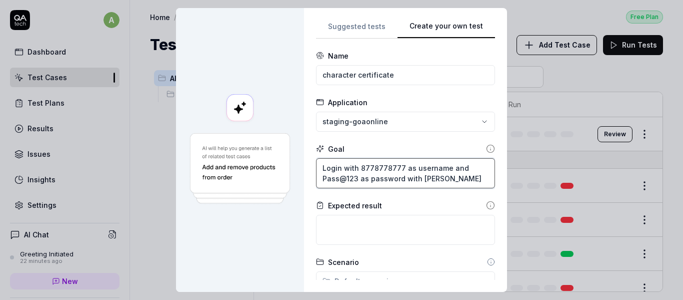
type textarea "Login with 8778778777 as username and Pass@123 as password with anal"
type textarea "*"
type textarea "Login with 8778778777 as username and Pass@123 as password with anals"
type textarea "*"
type textarea "Login with 8778778777 as username and Pass@123 as password with anal"
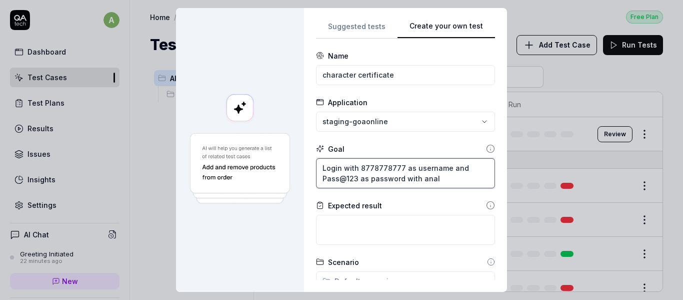
type textarea "*"
type textarea "Login with 8778778777 as username and Pass@123 as password with analy"
type textarea "*"
type textarea "Login with 8778778777 as username and Pass@123 as password with analys"
type textarea "*"
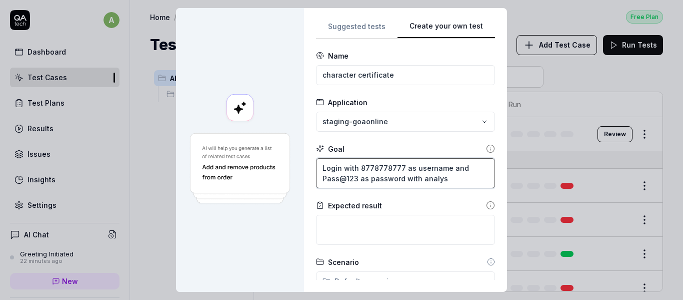
type textarea "Login with 8778778777 as username and Pass@123 as password with analy"
type textarea "*"
type textarea "Login with 8778778777 as username and Pass@123 as password with anal"
type textarea "*"
type textarea "Login with 8778778777 as username and Pass@123 as password with [PERSON_NAME]"
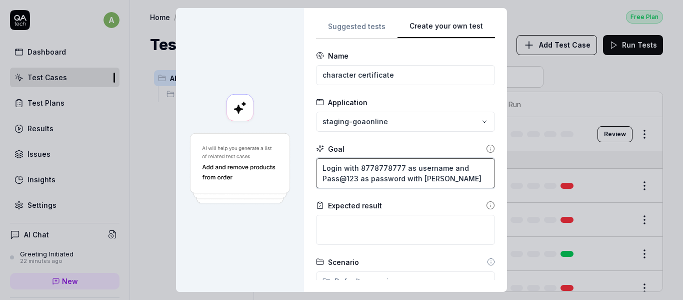
type textarea "*"
type textarea "Login with 8778778777 as username and Pass@123 as password with an"
type textarea "*"
type textarea "Login with 8778778777 as username and Pass@123 as password with a"
type textarea "*"
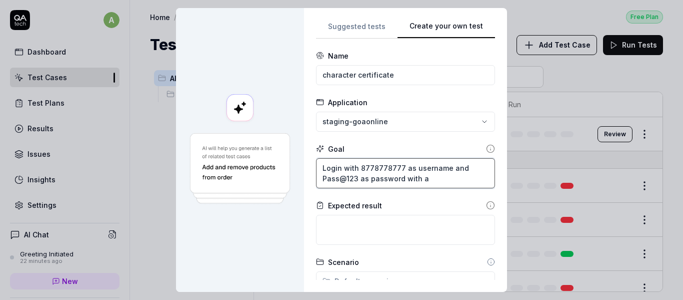
type textarea "Login with 8778778777 as username and Pass@123 as password with"
type textarea "*"
type textarea "Login with 8778778777 as username and Pass@123 as password with"
type textarea "*"
type textarea "Login with 8778778777 as username and Pass@123 as password wit"
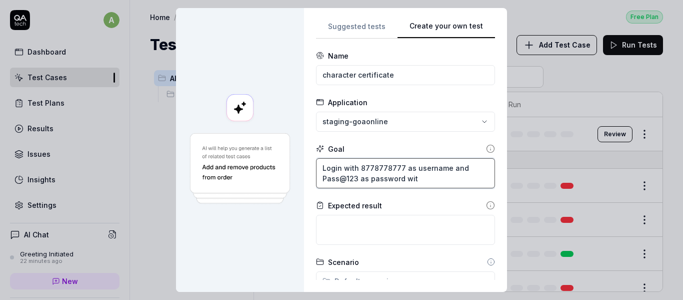
type textarea "*"
type textarea "Login with 8778778777 as username and Pass@123 as password wi"
type textarea "*"
type textarea "Login with 8778778777 as username and Pass@123 as password w"
type textarea "*"
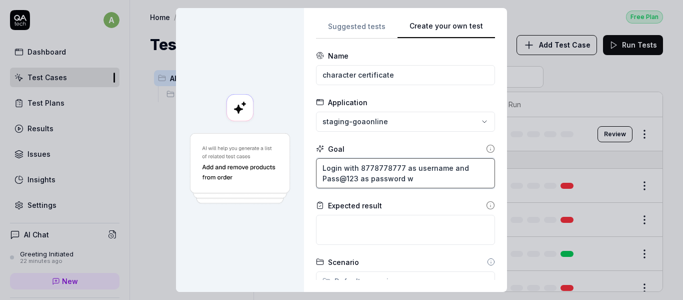
type textarea "Login with 8778778777 as username and Pass@123 as password"
type textarea "*"
type textarea "Login with 8778778777 as username and Pass@123 as password"
type textarea "*"
type textarea "Login with 8778778777 as username and Pass@123 as password."
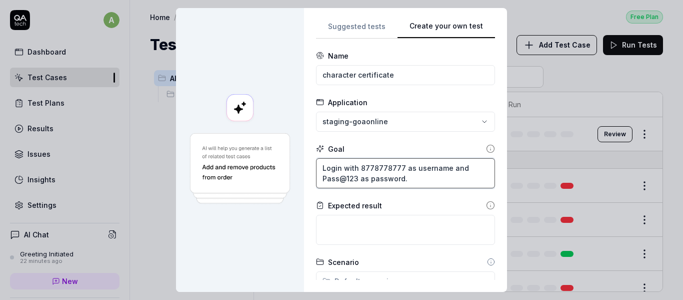
type textarea "*"
type textarea "Login with 8778778777 as username and Pass@123 as password."
type textarea "*"
type textarea "Login with 8778778777 as username and Pass@123 as password. T"
type textarea "*"
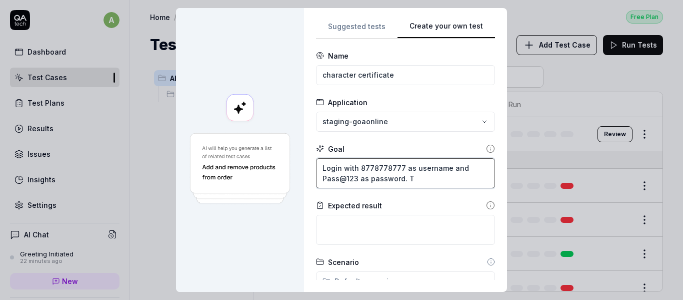
type textarea "Login with 8778778777 as username and Pass@123 as password. Th"
type textarea "*"
type textarea "Login with 8778778777 as username and Pass@123 as password. The"
type textarea "*"
type textarea "Login with 8778778777 as username and Pass@123 as password. Then"
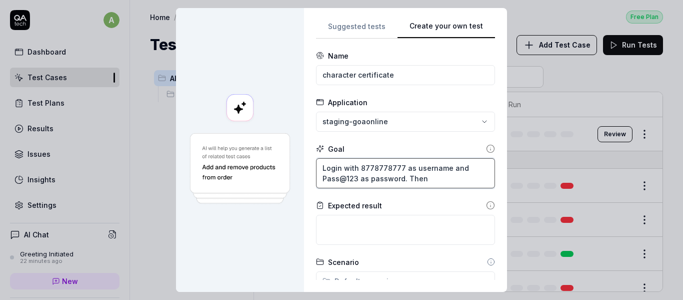
type textarea "*"
type textarea "Login with 8778778777 as username and Pass@123 as password. Then"
type textarea "*"
type textarea "Login with 8778778777 as username and Pass@123 as password. Then a"
type textarea "*"
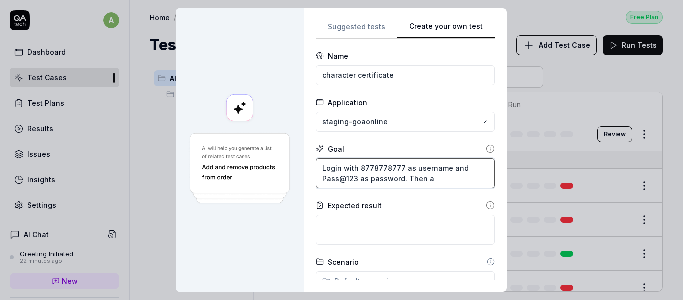
type textarea "Login with 8778778777 as username and Pass@123 as password. Then an"
type textarea "*"
type textarea "Login with 8778778777 as username and Pass@123 as password. Then [PERSON_NAME]"
type textarea "*"
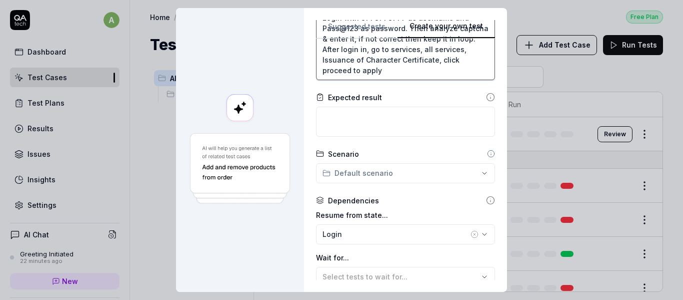
scroll to position [100, 0]
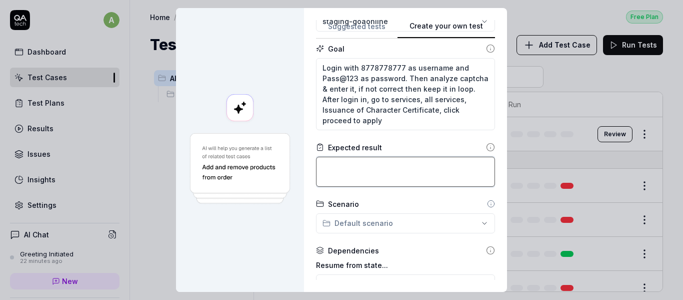
click at [361, 178] on textarea at bounding box center [405, 172] width 179 height 30
click at [337, 168] on textarea "at last character form should" at bounding box center [405, 172] width 179 height 30
click at [434, 164] on textarea "at last, character form should" at bounding box center [405, 172] width 179 height 30
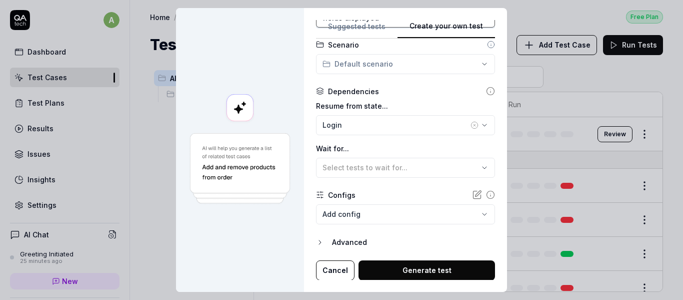
scroll to position [260, 0]
click at [471, 126] on icon "button" at bounding box center [475, 125] width 8 height 8
click at [399, 266] on button "Generate test" at bounding box center [427, 270] width 137 height 20
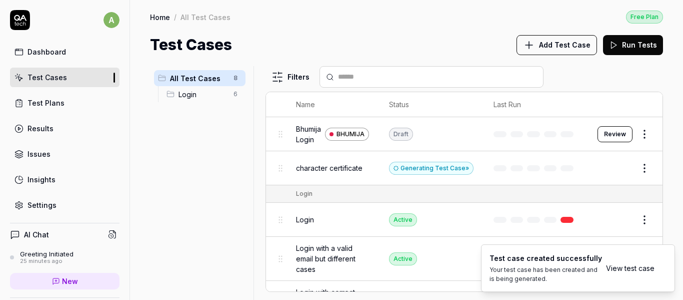
click at [618, 170] on button "Edit" at bounding box center [621, 168] width 24 height 16
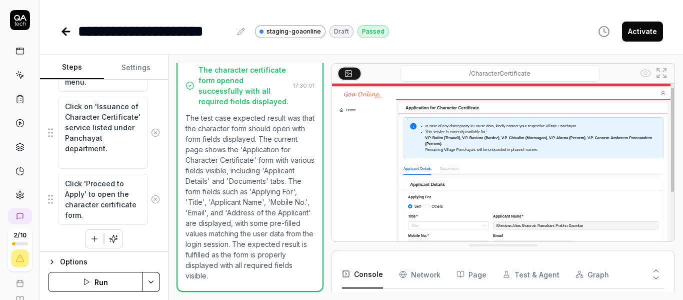
scroll to position [578, 0]
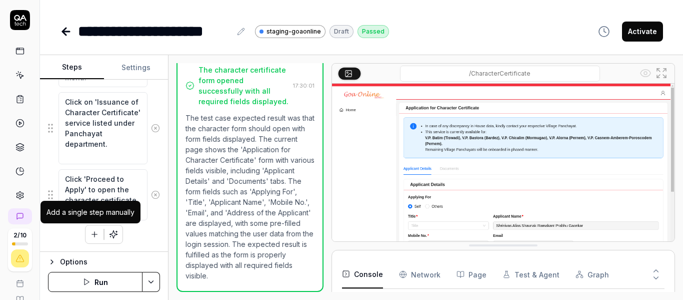
click at [92, 232] on icon "button" at bounding box center [94, 234] width 9 height 9
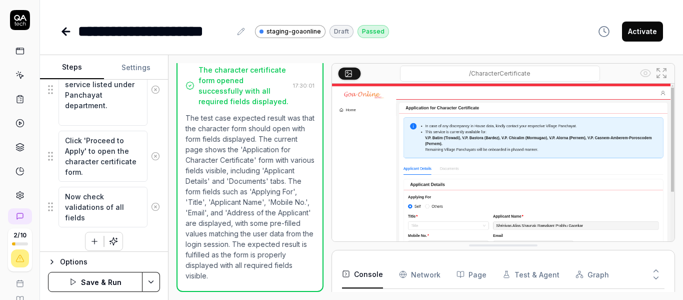
scroll to position [624, 0]
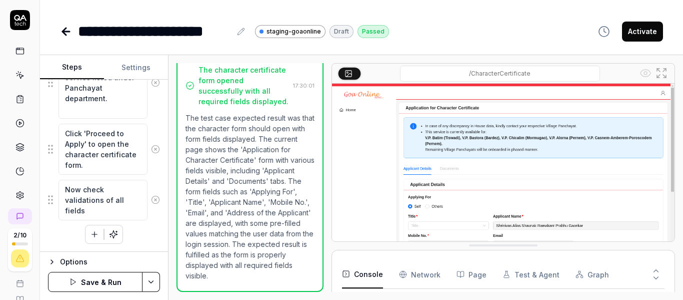
click at [150, 279] on html "**********" at bounding box center [341, 150] width 683 height 300
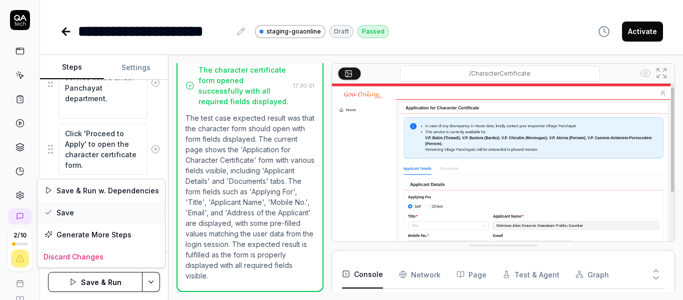
click at [73, 206] on div "Save" at bounding box center [102, 212] width 128 height 22
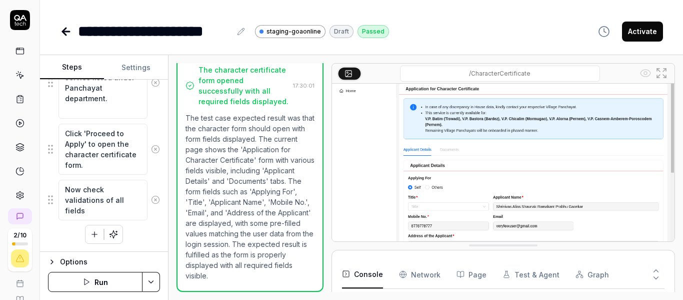
scroll to position [0, 0]
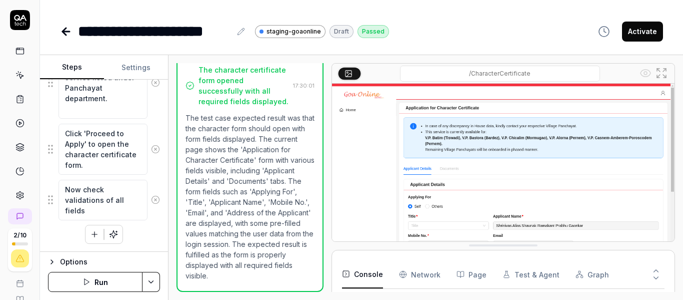
click at [59, 262] on button "Options" at bounding box center [104, 262] width 112 height 12
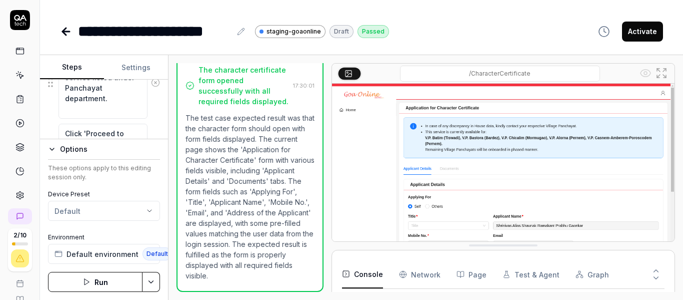
click at [134, 209] on html "**********" at bounding box center [341, 150] width 683 height 300
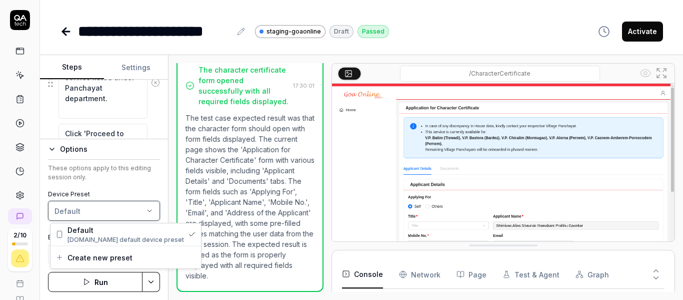
click at [135, 184] on html "**********" at bounding box center [341, 150] width 683 height 300
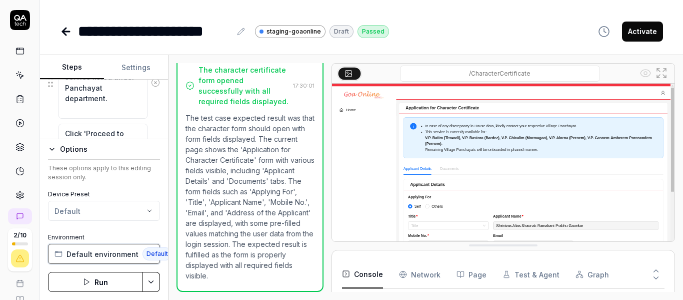
click at [114, 256] on span "Default environment" at bounding box center [103, 254] width 72 height 11
click at [149, 148] on div "Options" at bounding box center [110, 149] width 100 height 12
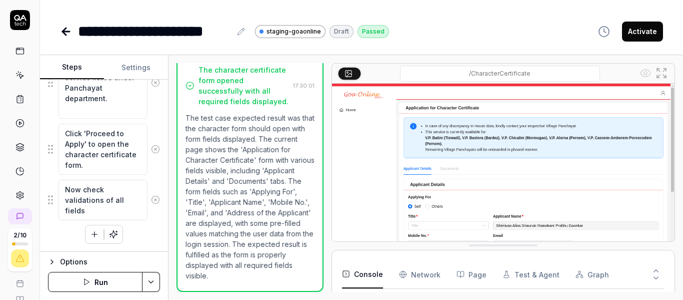
click at [107, 285] on button "Run" at bounding box center [95, 282] width 95 height 20
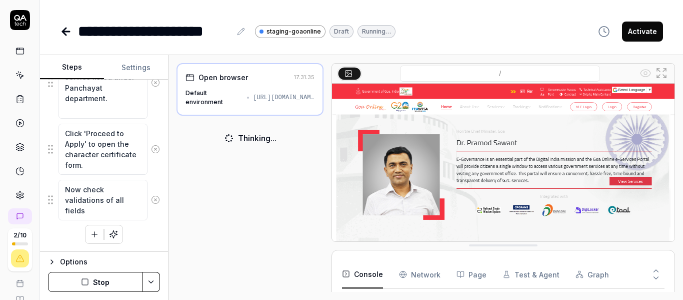
drag, startPoint x: 52, startPoint y: 197, endPoint x: 56, endPoint y: 202, distance: 6.4
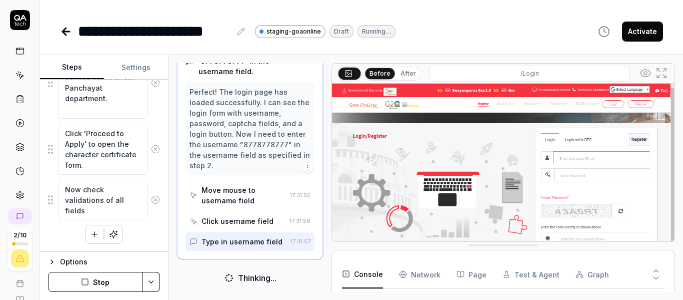
scroll to position [82, 0]
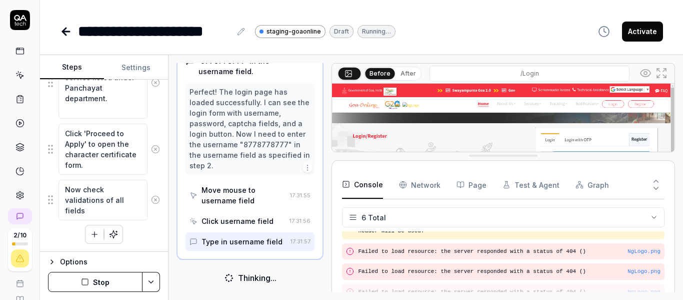
drag, startPoint x: 487, startPoint y: 247, endPoint x: 490, endPoint y: 157, distance: 89.6
click at [522, 187] on button "Test & Agent" at bounding box center [531, 185] width 57 height 28
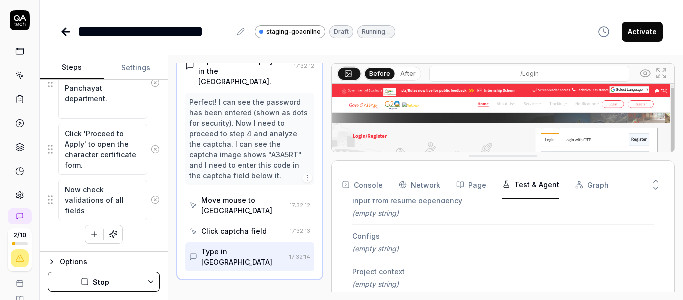
scroll to position [240, 0]
click at [576, 182] on icon "button" at bounding box center [580, 185] width 8 height 8
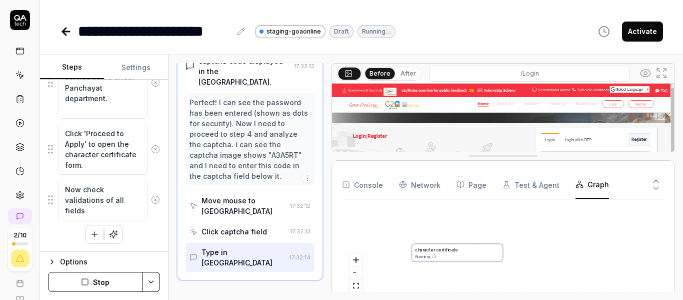
click at [480, 188] on button "Page" at bounding box center [472, 185] width 30 height 28
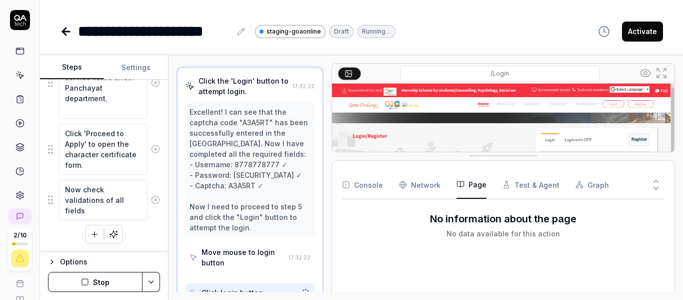
scroll to position [272, 0]
click at [419, 185] on Requests "Network" at bounding box center [420, 185] width 42 height 28
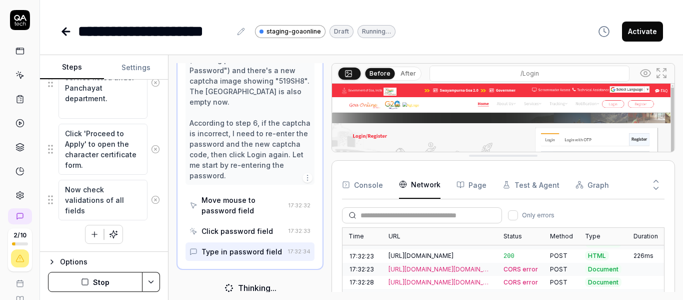
scroll to position [0, 0]
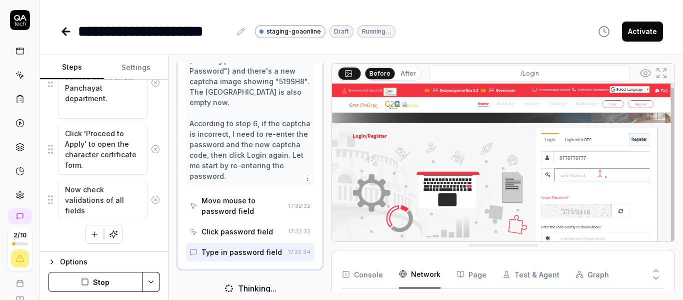
drag, startPoint x: 493, startPoint y: 157, endPoint x: 493, endPoint y: 304, distance: 147.0
click at [493, 299] on html "**********" at bounding box center [341, 150] width 683 height 300
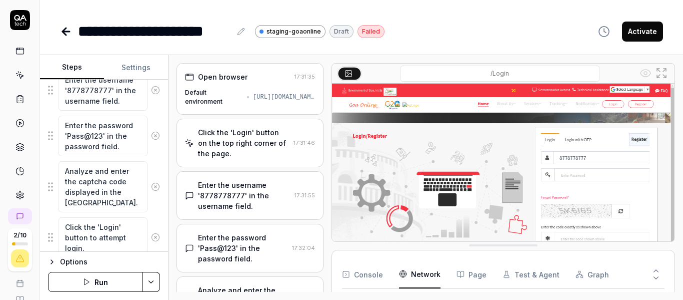
click at [67, 32] on icon at bounding box center [66, 32] width 7 height 0
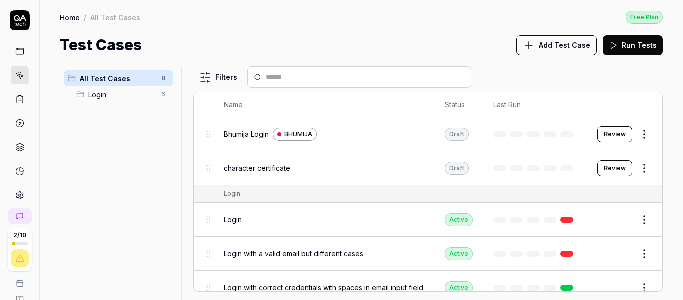
click at [11, 193] on link at bounding box center [20, 195] width 18 height 18
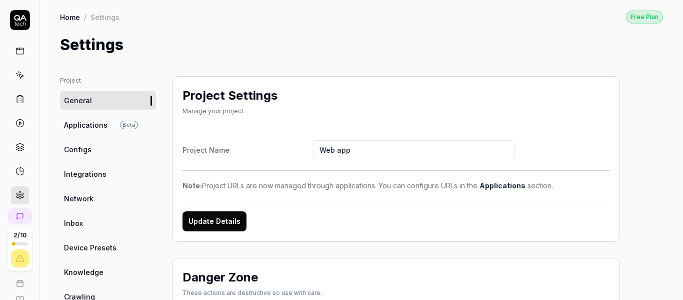
click at [111, 125] on link "Applications Beta" at bounding box center [108, 125] width 96 height 19
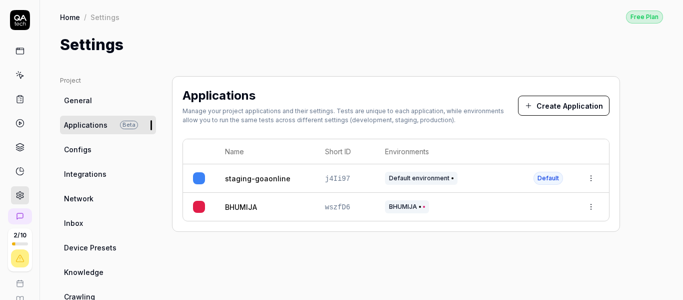
click at [558, 105] on button "Create Application" at bounding box center [564, 106] width 92 height 20
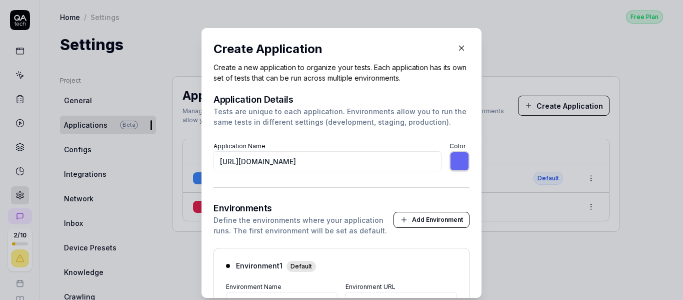
drag, startPoint x: 189, startPoint y: 152, endPoint x: 182, endPoint y: 152, distance: 7.5
click at [182, 152] on div "​ Create Application Create a new application to organize your tests. Each appl…" at bounding box center [342, 163] width 320 height 294
click at [372, 198] on form "Application Details Tests are unique to each application. Environments allow yo…" at bounding box center [342, 253] width 256 height 317
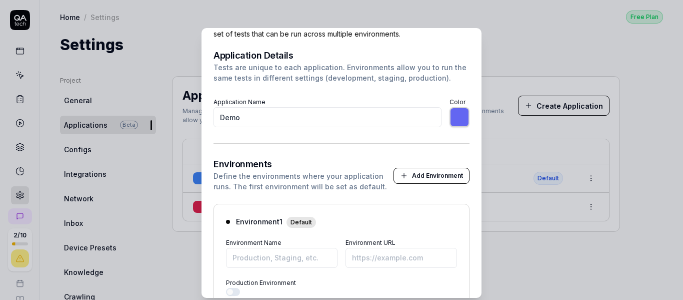
scroll to position [100, 0]
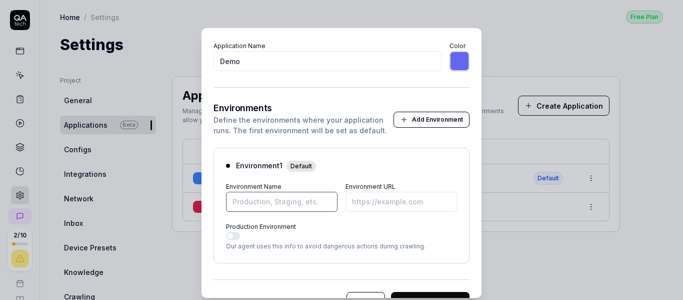
click at [294, 202] on input "Environment Name" at bounding box center [282, 202] width 112 height 20
paste input "[URL][DOMAIN_NAME]"
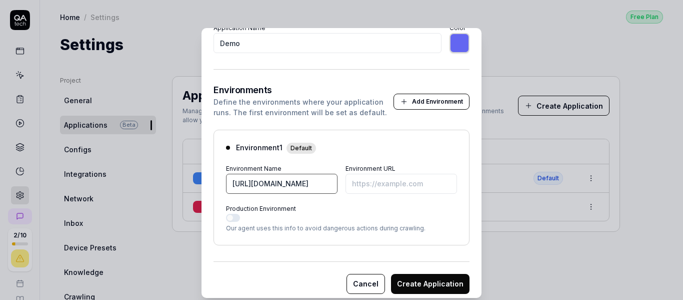
scroll to position [126, 0]
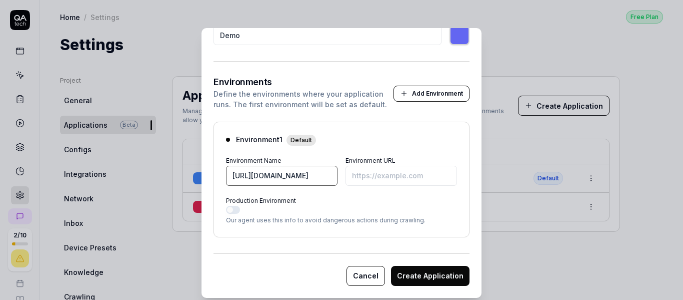
drag, startPoint x: 319, startPoint y: 175, endPoint x: 185, endPoint y: 167, distance: 133.8
click at [185, 167] on div "​ Create Application Create a new application to organize your tests. Each appl…" at bounding box center [342, 163] width 320 height 294
paste input "[URL][DOMAIN_NAME]"
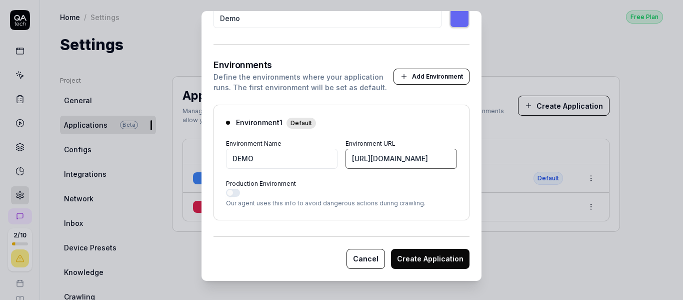
scroll to position [26, 0]
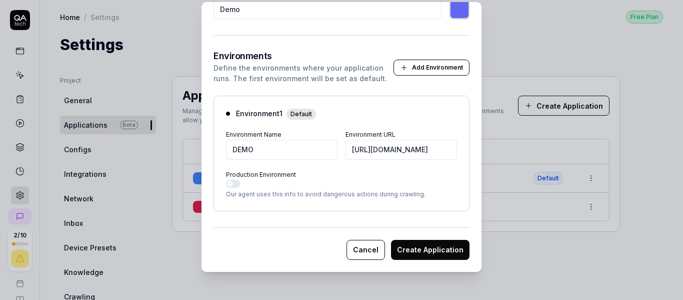
click at [235, 185] on button "Production Environment" at bounding box center [233, 184] width 14 height 8
click at [427, 246] on button "Create Application" at bounding box center [430, 250] width 79 height 20
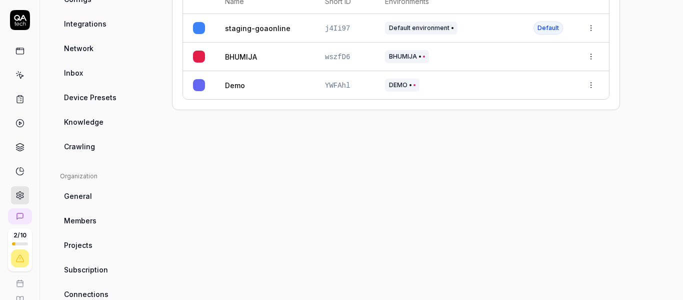
scroll to position [100, 0]
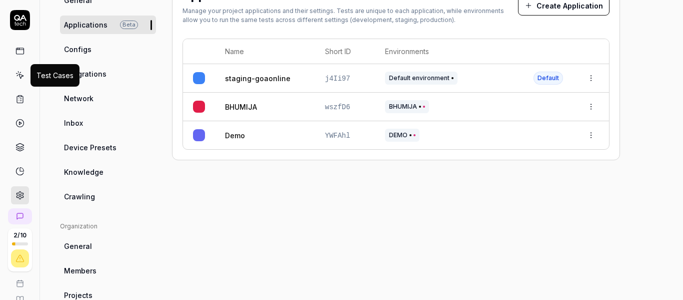
click at [16, 76] on icon at bounding box center [20, 75] width 9 height 9
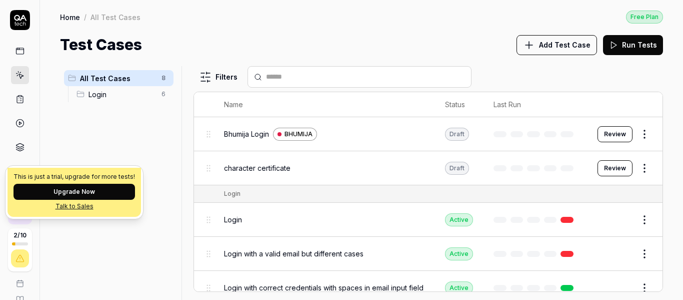
scroll to position [82, 0]
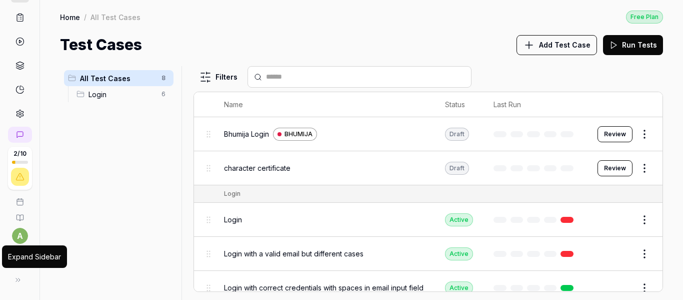
click at [19, 277] on button at bounding box center [18, 280] width 20 height 20
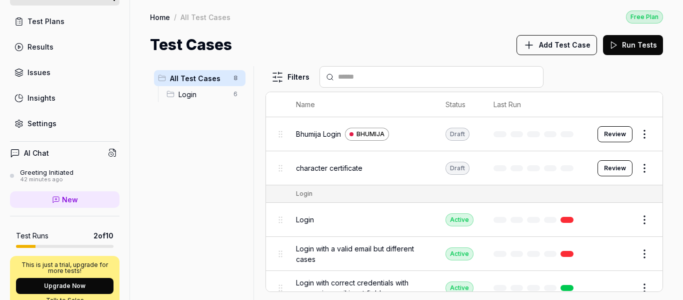
scroll to position [83, 0]
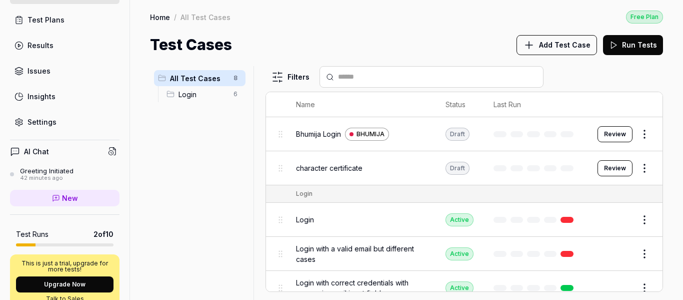
click at [557, 49] on span "Add Test Case" at bounding box center [565, 45] width 52 height 11
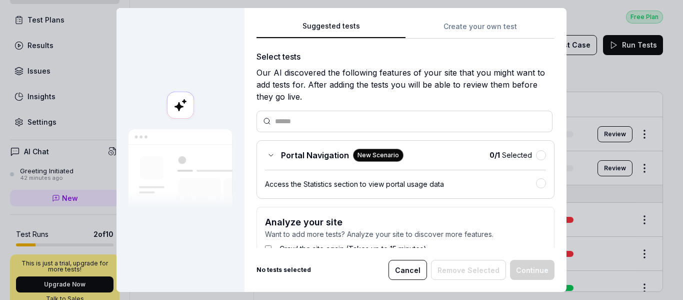
click at [454, 27] on button "Create your own test" at bounding box center [480, 30] width 149 height 18
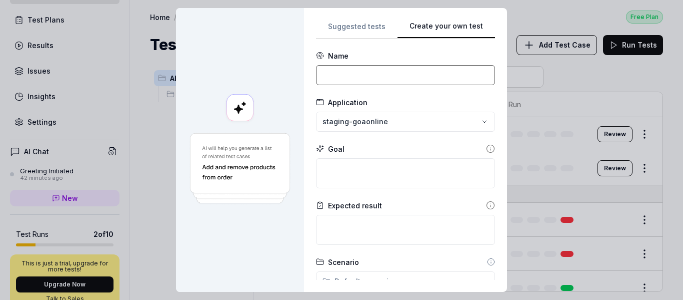
click at [375, 79] on input at bounding box center [405, 75] width 179 height 20
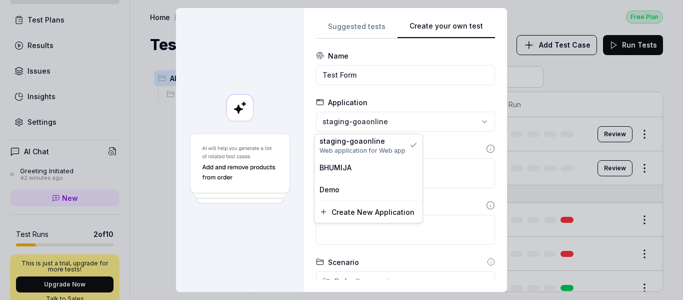
click at [379, 121] on div "**********" at bounding box center [341, 150] width 683 height 300
click at [348, 189] on div "Demo" at bounding box center [369, 189] width 98 height 11
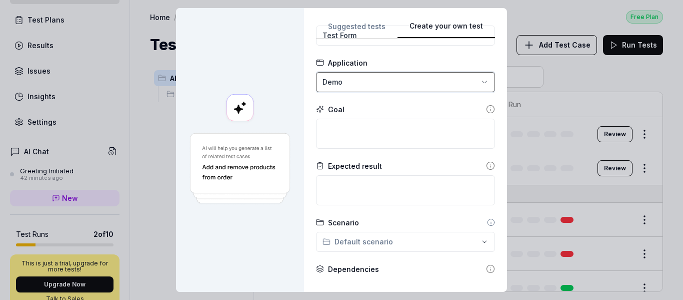
scroll to position [100, 0]
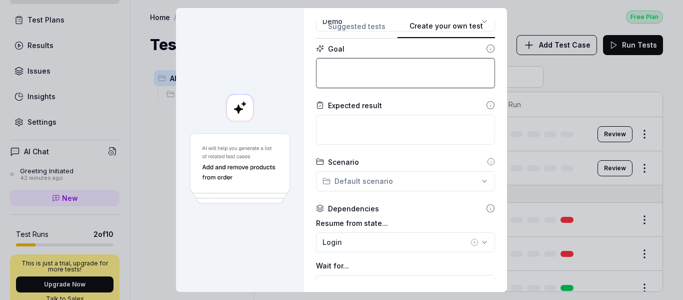
click at [346, 78] on textarea at bounding box center [405, 73] width 179 height 30
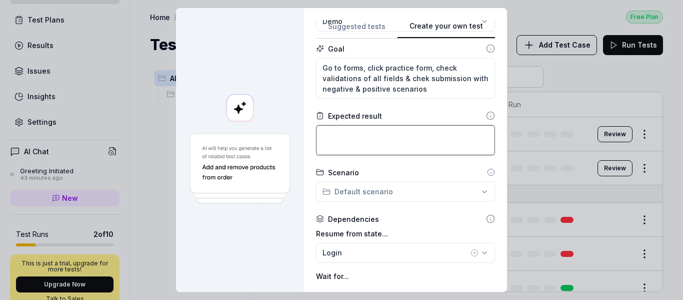
click at [376, 147] on textarea at bounding box center [405, 140] width 179 height 30
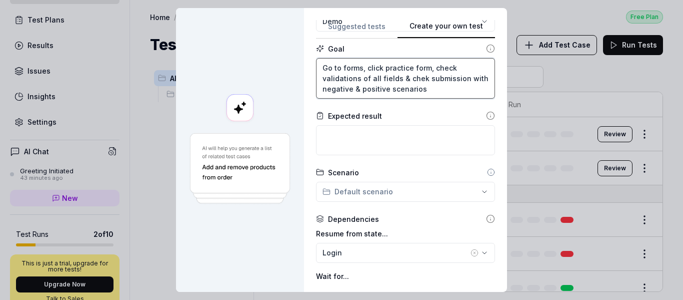
click at [414, 80] on textarea "Go to forms, click practice form, check validations of all fields & chek submis…" at bounding box center [405, 78] width 179 height 41
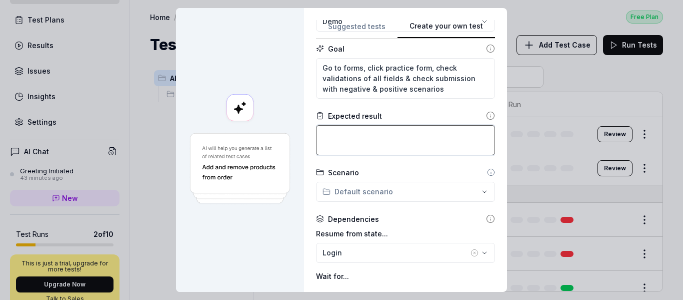
click at [352, 143] on textarea at bounding box center [405, 140] width 179 height 30
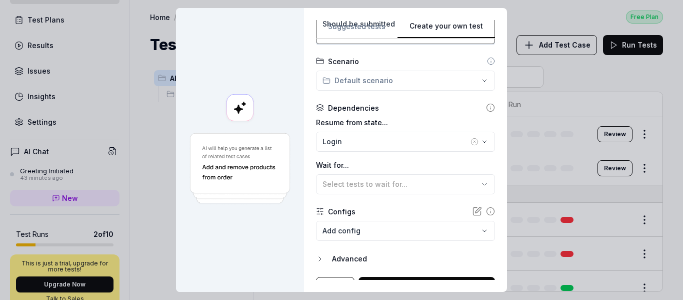
scroll to position [228, 0]
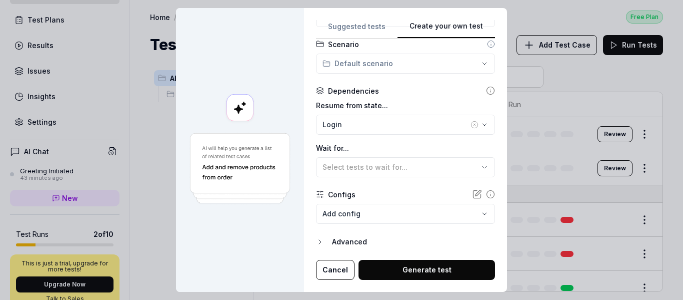
click at [471, 124] on icon "button" at bounding box center [475, 125] width 8 height 8
click at [385, 264] on button "Generate test" at bounding box center [427, 270] width 137 height 20
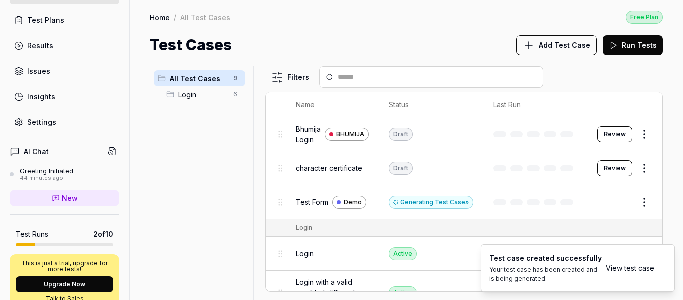
click at [635, 267] on link "View test case" at bounding box center [630, 268] width 49 height 11
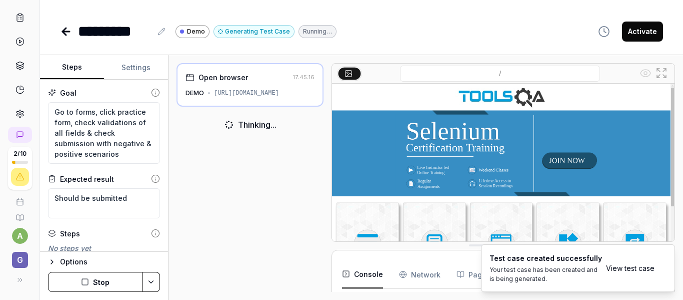
scroll to position [66, 0]
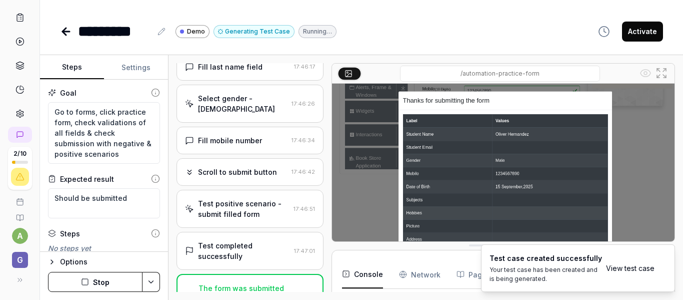
scroll to position [292, 0]
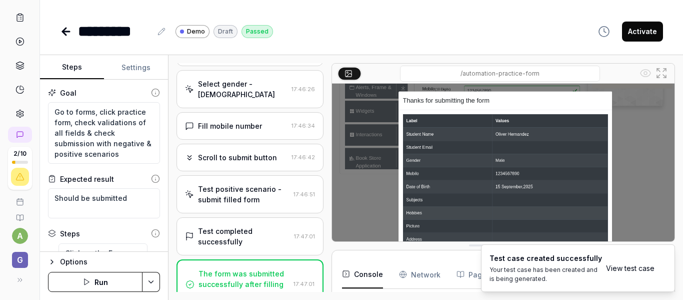
click at [154, 279] on html "2 / 10 a G ********* Demo Draft Passed Activate Steps Settings Goal Go to forms…" at bounding box center [341, 150] width 683 height 300
click at [119, 232] on div "Run w. Dependencies" at bounding box center [113, 234] width 101 height 22
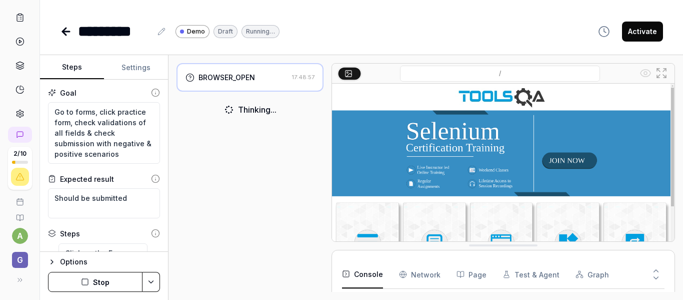
scroll to position [66, 0]
click at [152, 284] on html "2 / 10 a G ********* Demo Draft Running… Activate Steps Settings Goal Go to for…" at bounding box center [341, 150] width 683 height 300
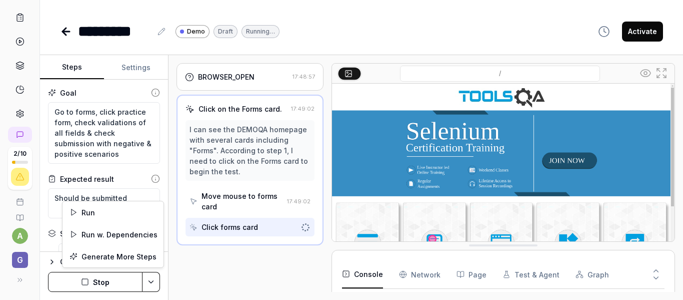
scroll to position [86, 0]
click at [150, 277] on html "2 / 10 a G ********* Demo Draft Running… Activate Steps Settings Goal Go to for…" at bounding box center [341, 150] width 683 height 300
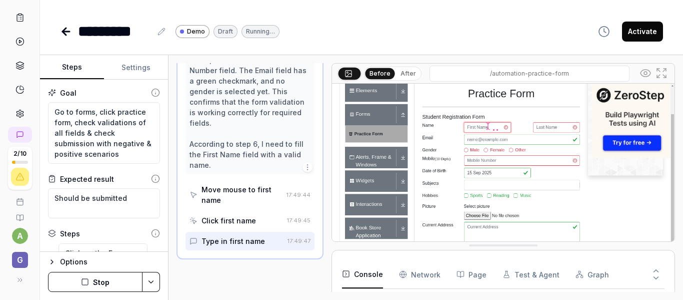
scroll to position [363, 0]
click at [95, 279] on button "Stop" at bounding box center [95, 282] width 95 height 20
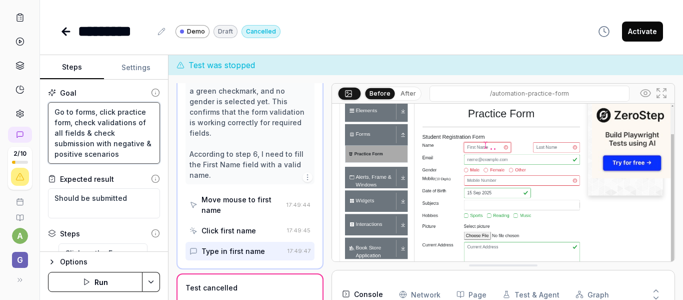
click at [69, 152] on textarea "Go to forms, click practice form, check validations of all fields & check submi…" at bounding box center [104, 133] width 112 height 62
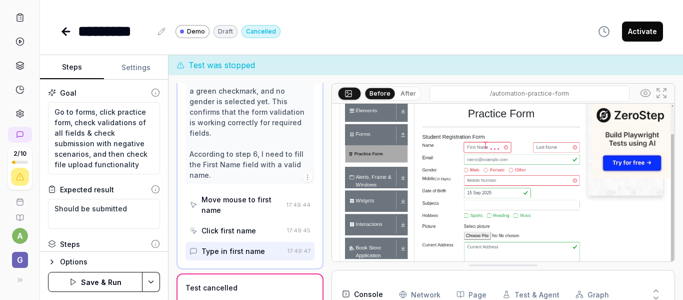
click at [104, 276] on button "Save & Run" at bounding box center [95, 282] width 95 height 20
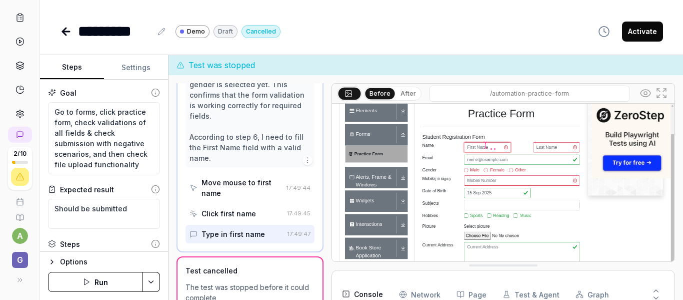
scroll to position [0, 0]
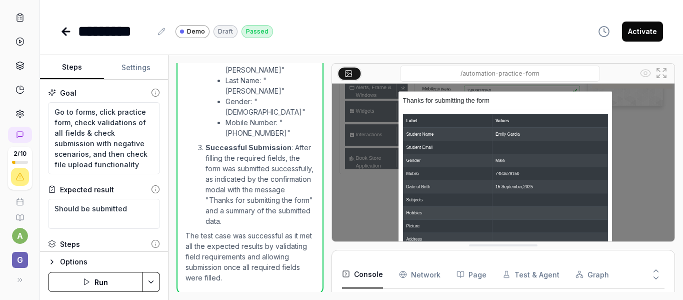
scroll to position [847, 0]
click at [65, 33] on icon at bounding box center [65, 31] width 4 height 7
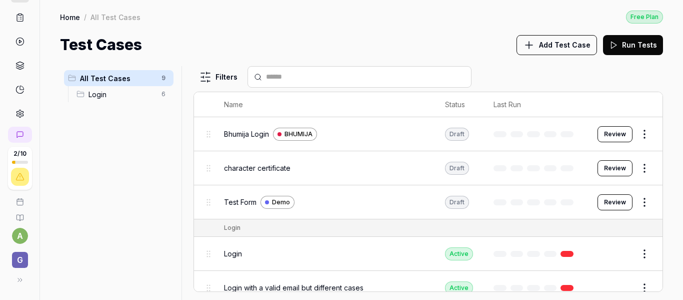
click at [568, 47] on span "Add Test Case" at bounding box center [565, 45] width 52 height 11
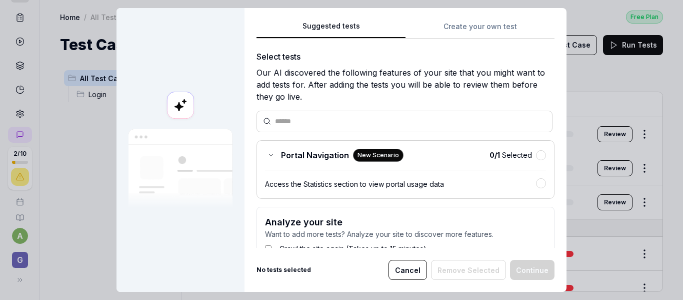
click at [413, 270] on button "Cancel" at bounding box center [408, 270] width 39 height 20
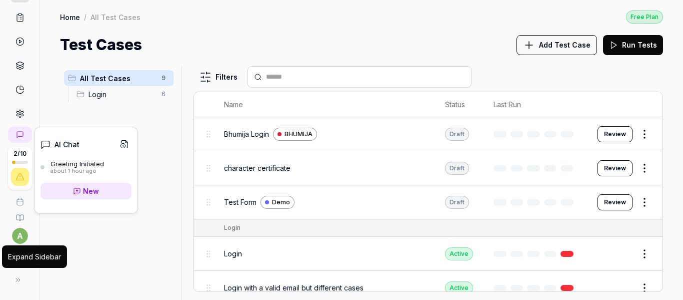
click at [21, 281] on button at bounding box center [18, 280] width 20 height 20
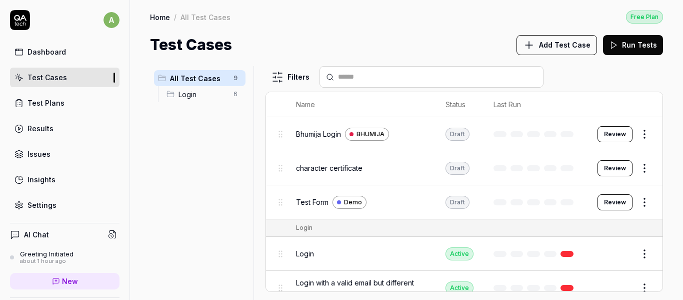
click at [37, 201] on div "Settings" at bounding box center [42, 205] width 29 height 11
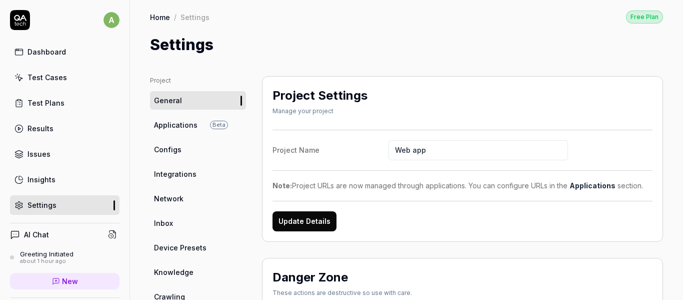
click at [200, 124] on link "Applications Beta" at bounding box center [198, 125] width 96 height 19
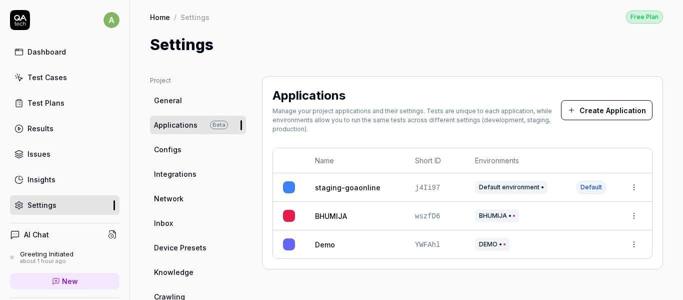
click at [582, 111] on button "Create Application" at bounding box center [607, 110] width 92 height 20
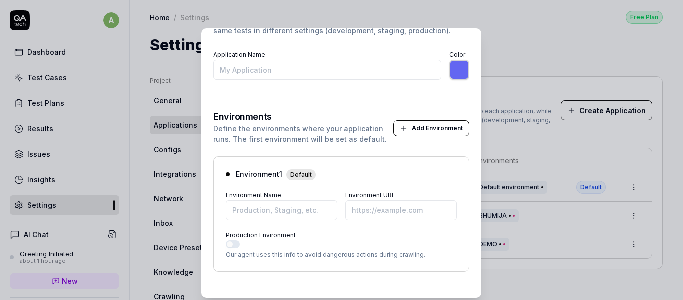
scroll to position [76, 0]
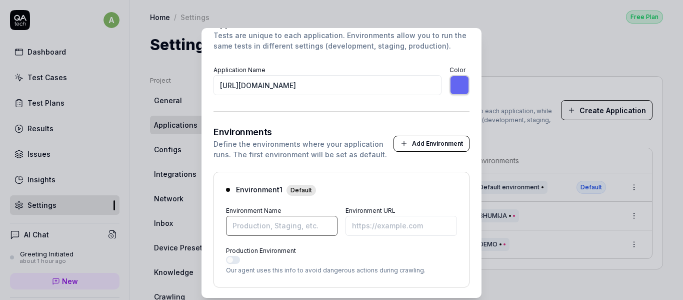
drag, startPoint x: 284, startPoint y: 215, endPoint x: 287, endPoint y: 222, distance: 7.0
click at [284, 216] on input "Environment Name" at bounding box center [282, 226] width 112 height 20
click at [394, 232] on input "Environment URL" at bounding box center [402, 226] width 112 height 20
paste input "[URL][DOMAIN_NAME]"
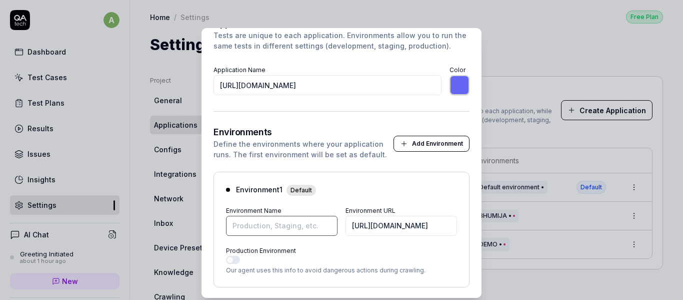
click at [276, 231] on input "Environment Name" at bounding box center [282, 226] width 112 height 20
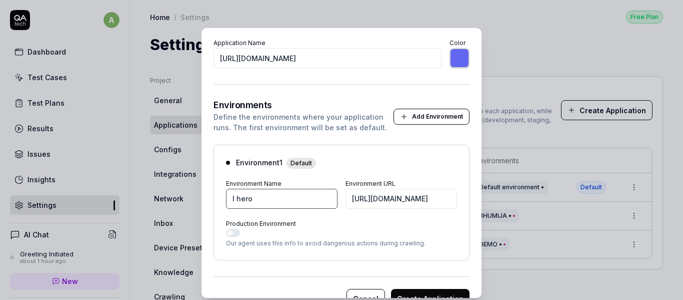
scroll to position [126, 0]
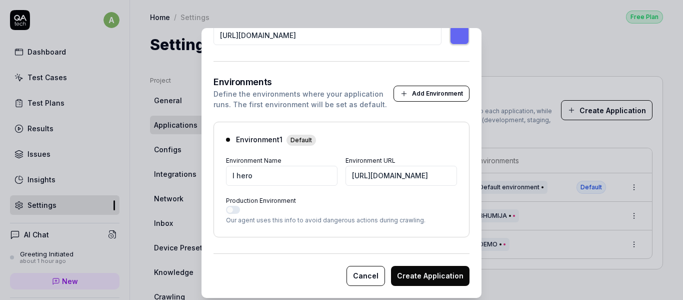
click at [232, 210] on button "Production Environment" at bounding box center [233, 210] width 14 height 8
click at [454, 278] on button "Create Application" at bounding box center [430, 276] width 79 height 20
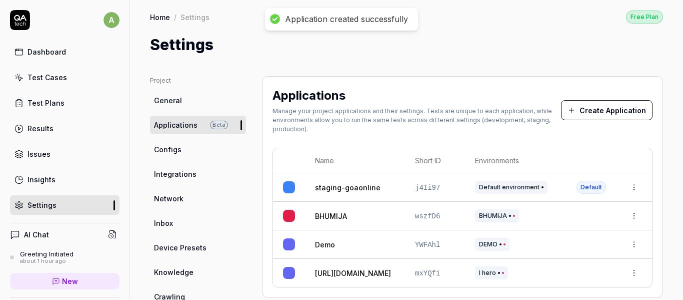
click at [43, 83] on link "Test Cases" at bounding box center [65, 78] width 110 height 20
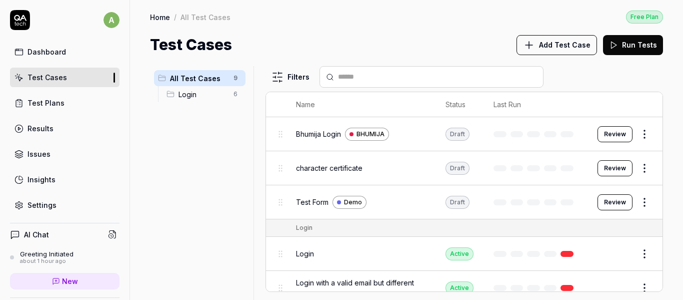
click at [550, 37] on button "Add Test Case" at bounding box center [557, 45] width 81 height 20
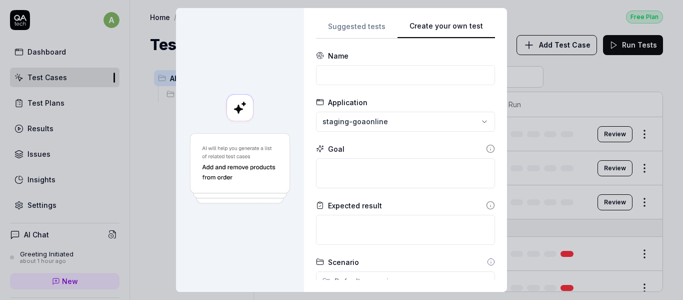
click at [476, 25] on button "Create your own test" at bounding box center [447, 30] width 98 height 18
click at [360, 72] on input at bounding box center [405, 75] width 179 height 20
paste input "[URL][DOMAIN_NAME]"
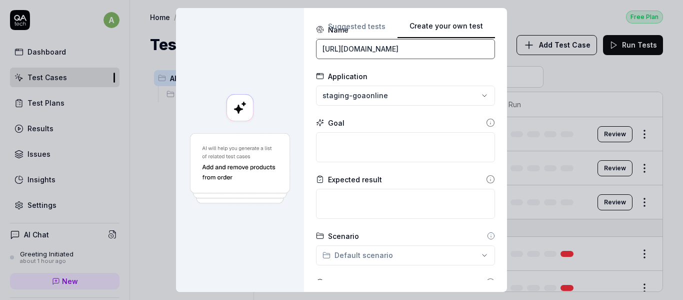
scroll to position [50, 0]
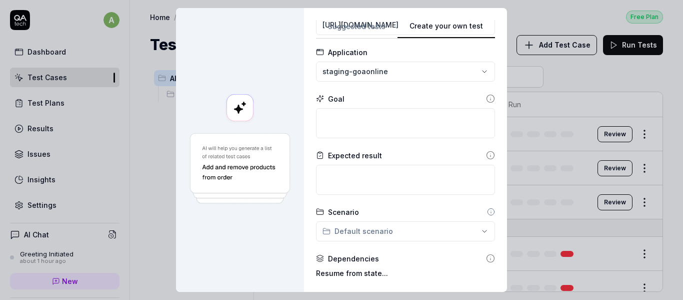
click at [380, 73] on div "**********" at bounding box center [341, 150] width 683 height 300
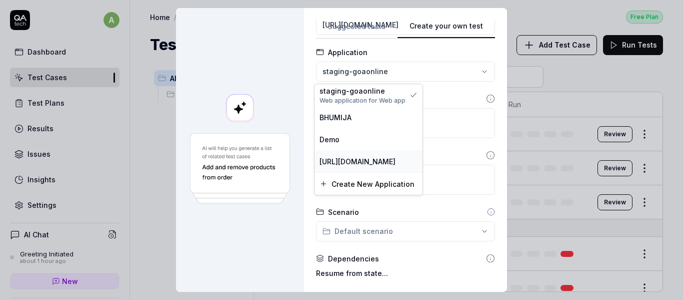
click at [361, 155] on div "[URL][DOMAIN_NAME]" at bounding box center [369, 161] width 108 height 22
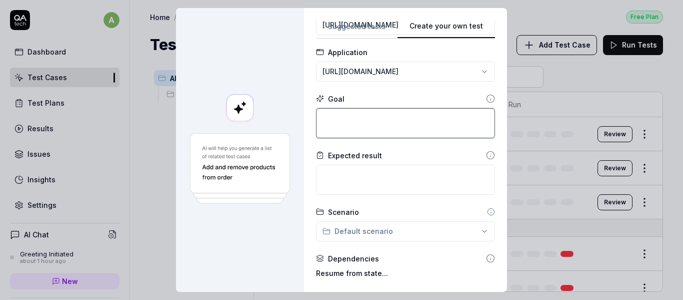
click at [362, 125] on textarea at bounding box center [405, 123] width 179 height 30
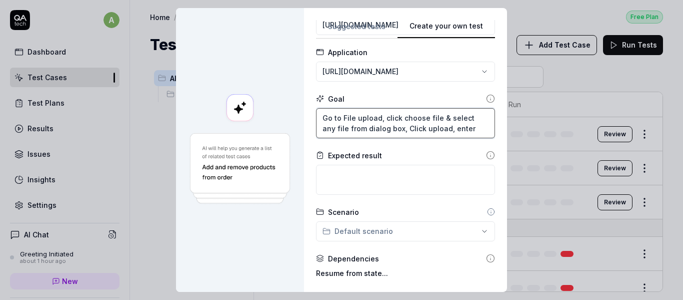
drag, startPoint x: 457, startPoint y: 127, endPoint x: 428, endPoint y: 131, distance: 28.8
click at [428, 131] on textarea "Go to File upload, click choose file & select any file from dialog box, Click u…" at bounding box center [405, 123] width 179 height 30
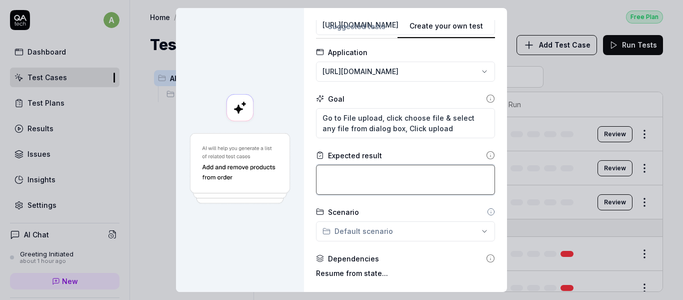
click at [370, 185] on textarea at bounding box center [405, 180] width 179 height 30
paste textarea "Fork me on GitHub File Uploaded!"
drag, startPoint x: 391, startPoint y: 174, endPoint x: 303, endPoint y: 180, distance: 88.2
click at [305, 179] on div "**********" at bounding box center [405, 150] width 203 height 284
click at [366, 227] on div "**********" at bounding box center [341, 150] width 683 height 300
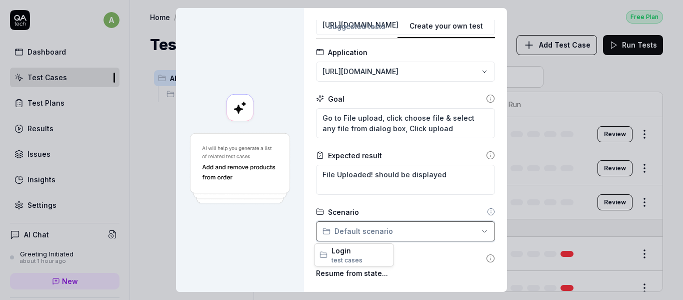
click at [297, 231] on div "**********" at bounding box center [341, 150] width 683 height 300
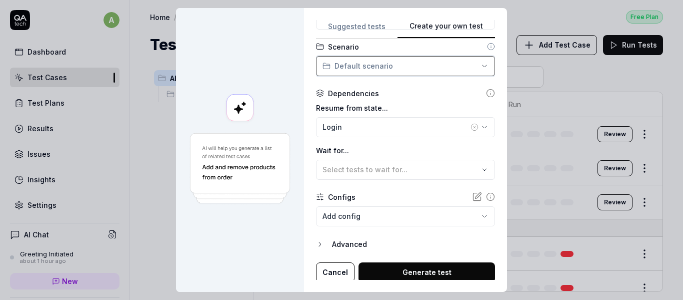
scroll to position [218, 0]
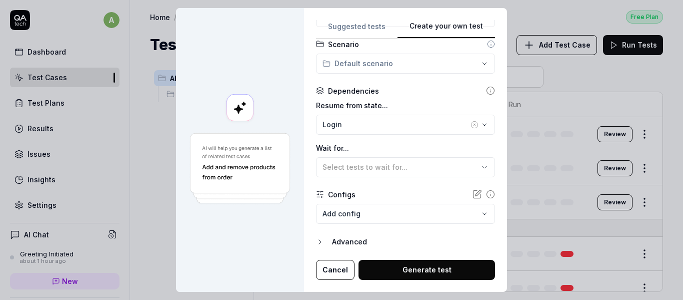
click at [471, 123] on circle "button" at bounding box center [474, 124] width 7 height 7
click at [420, 265] on button "Generate test" at bounding box center [427, 270] width 137 height 20
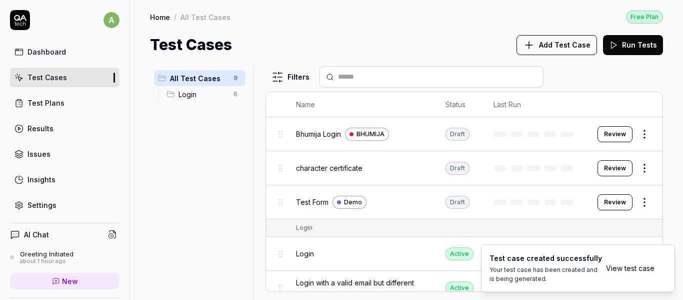
click at [641, 267] on link "View test case" at bounding box center [630, 268] width 49 height 11
